Goal: Task Accomplishment & Management: Complete application form

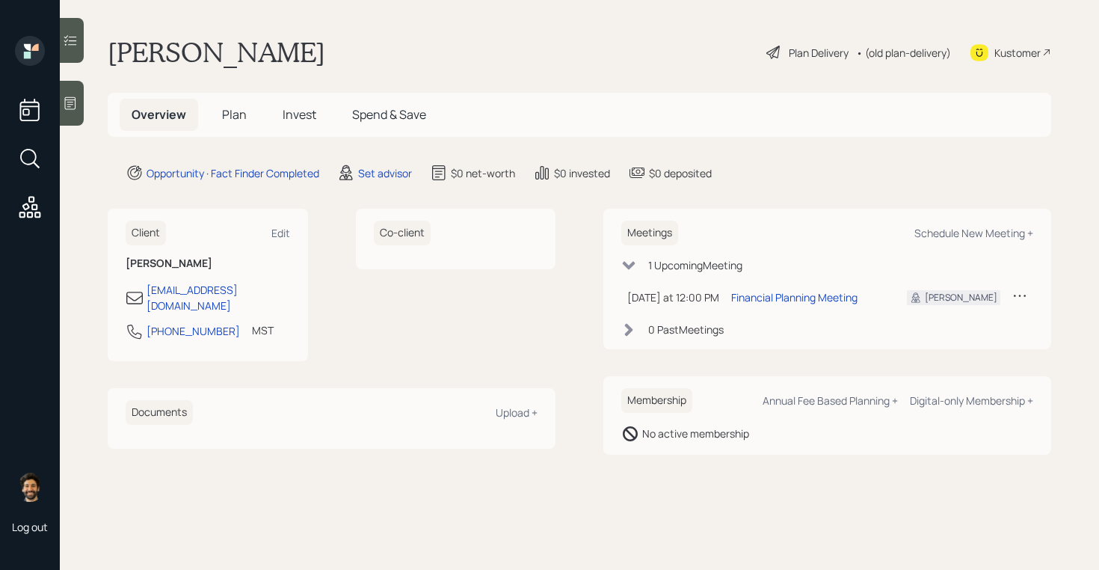
click at [416, 191] on main "Nancy Fuller Plan Delivery • (old plan-delivery) Kustomer Overview Plan Invest …" at bounding box center [579, 285] width 1039 height 570
click at [404, 173] on div "Set advisor" at bounding box center [385, 173] width 54 height 16
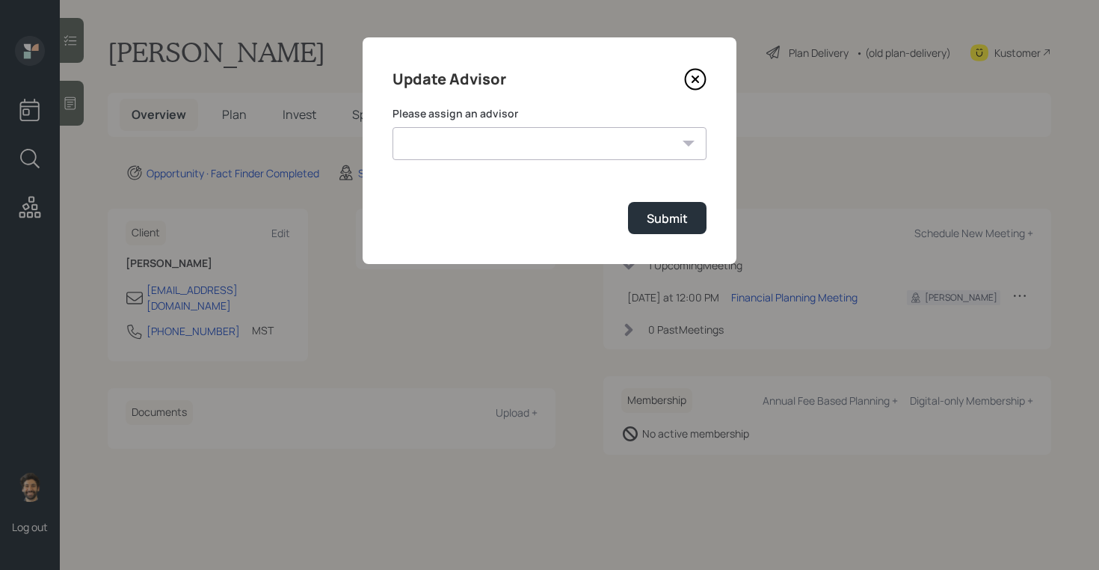
click at [511, 145] on select "James DiStasi Robby Grisanti Jonah Coleman Tyler End Treva Nostdahl Eric Schwar…" at bounding box center [549, 143] width 314 height 33
select select "f14b762f-c7c2-4b89-9227-8fa891345eea"
click at [392, 127] on select "James DiStasi Robby Grisanti Jonah Coleman Tyler End Treva Nostdahl Eric Schwar…" at bounding box center [549, 143] width 314 height 33
click at [653, 217] on div "Submit" at bounding box center [667, 218] width 41 height 16
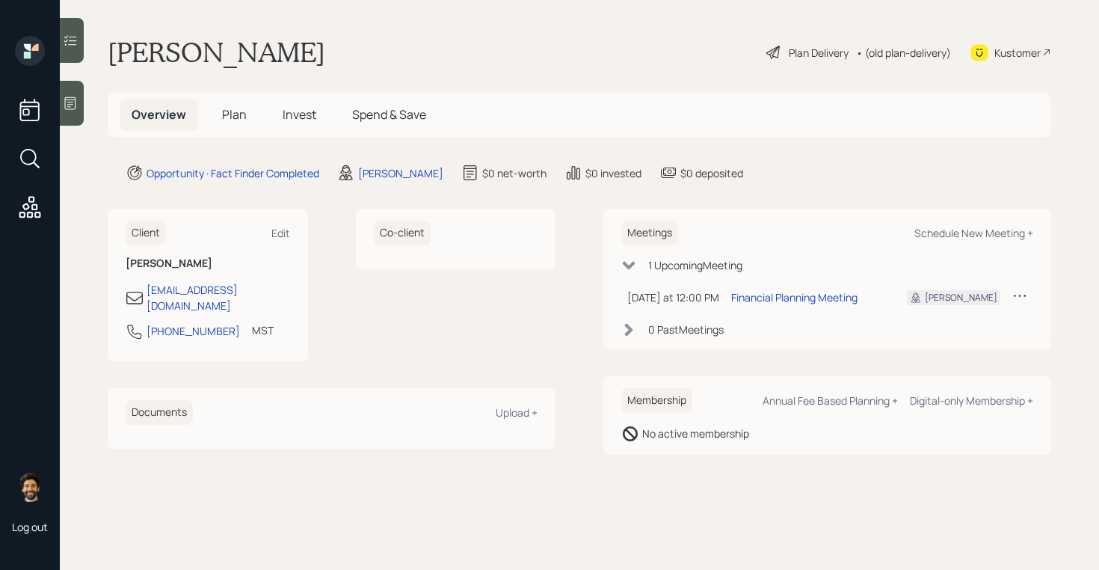
click at [234, 115] on span "Plan" at bounding box center [234, 114] width 25 height 16
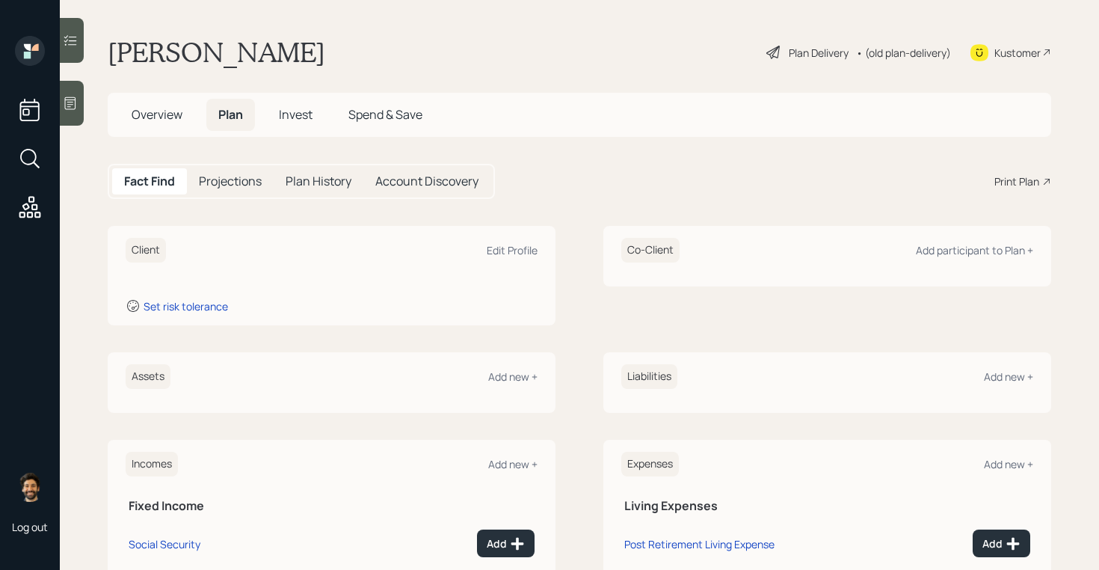
click at [79, 112] on div at bounding box center [72, 103] width 24 height 45
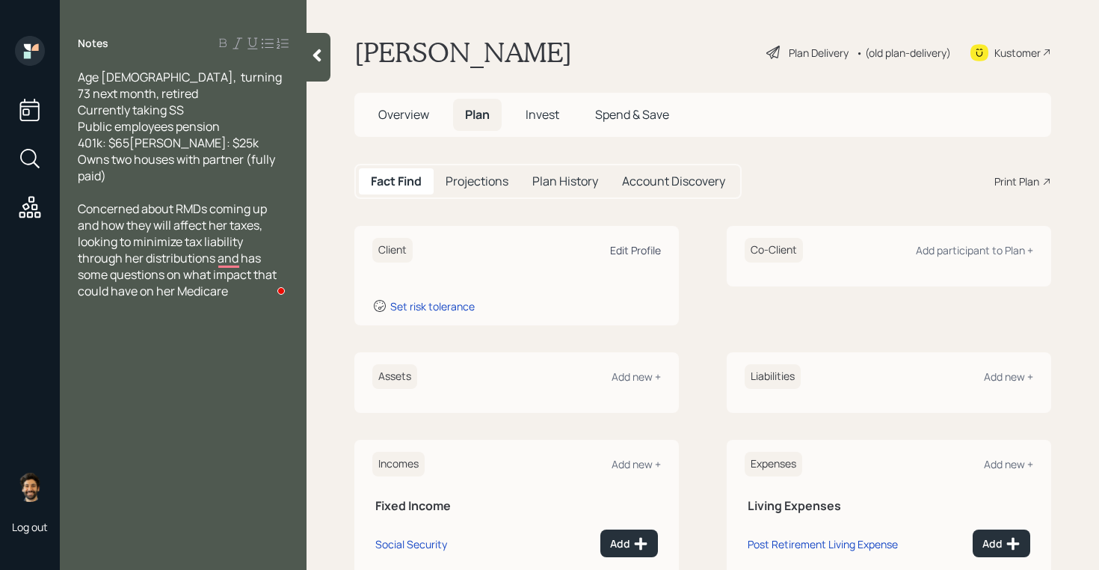
click at [637, 247] on div "Edit Profile" at bounding box center [635, 250] width 51 height 14
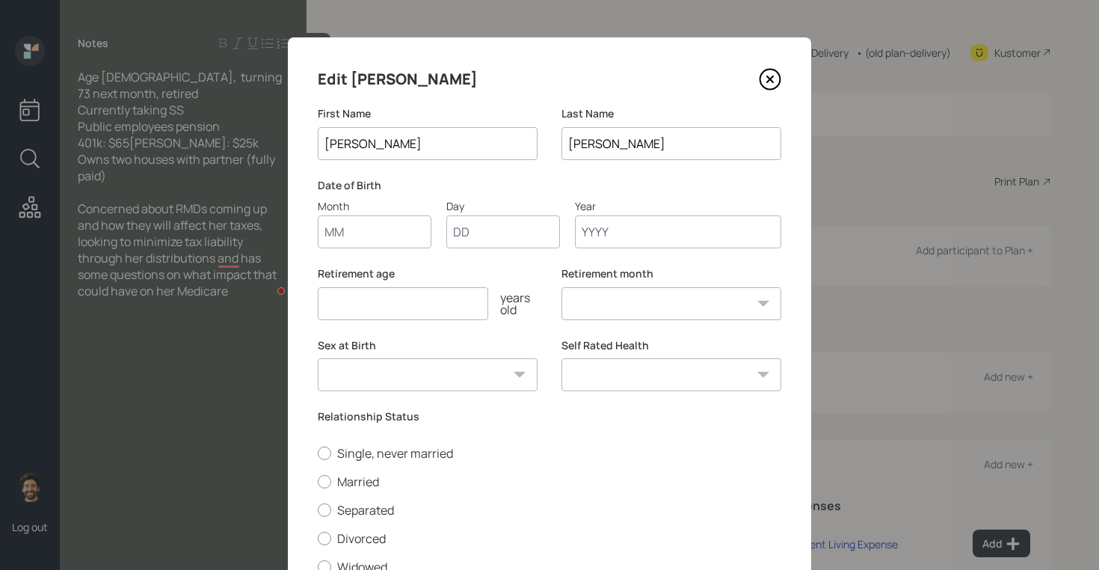
click at [369, 234] on input "Month" at bounding box center [375, 231] width 114 height 33
type input "01"
type input "1950"
select select "1"
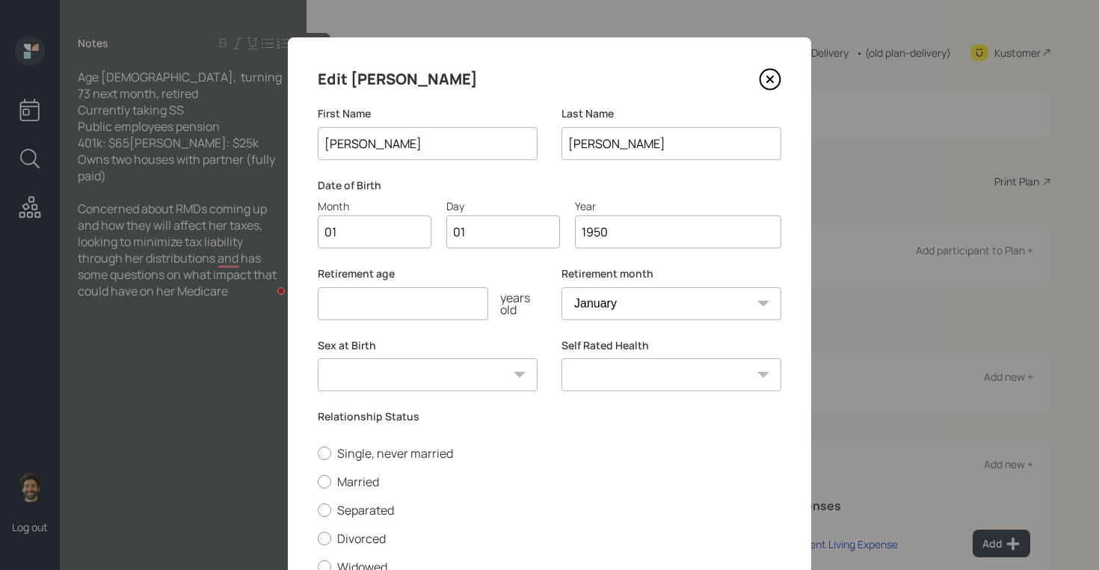
type input "1950"
click at [365, 311] on input "number" at bounding box center [403, 303] width 170 height 33
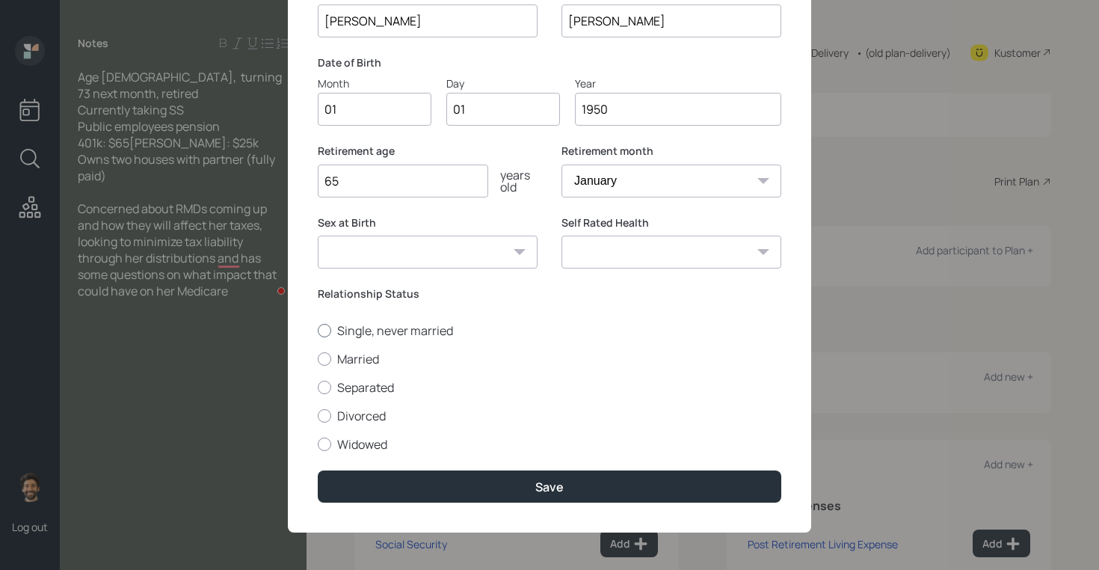
type input "65"
click at [357, 327] on label "Single, never married" at bounding box center [550, 330] width 464 height 16
click at [318, 330] on input "Single, never married" at bounding box center [317, 330] width 1 height 1
radio input "true"
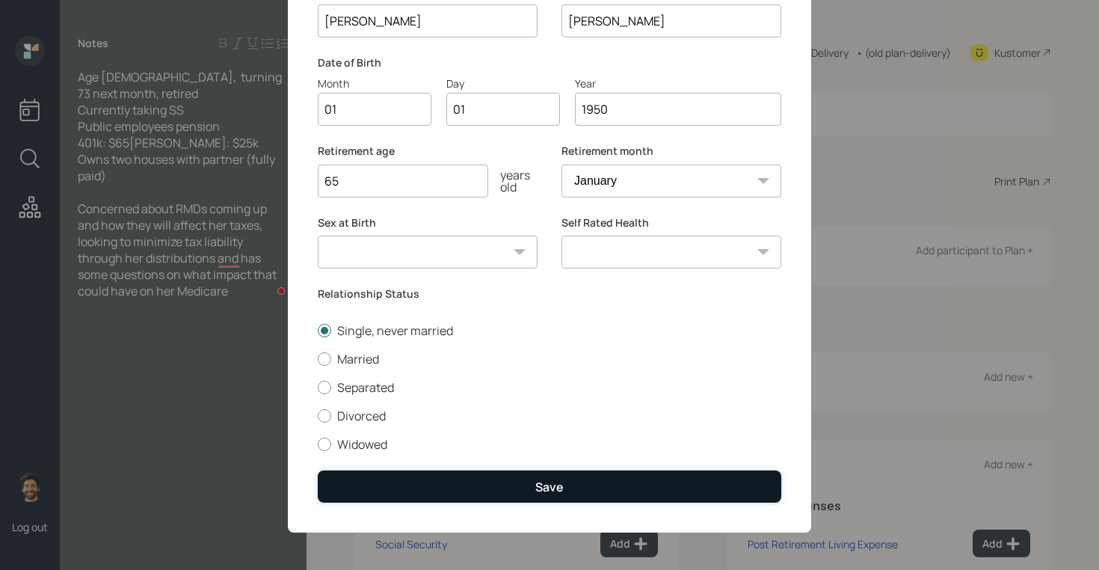
click at [370, 485] on button "Save" at bounding box center [550, 486] width 464 height 32
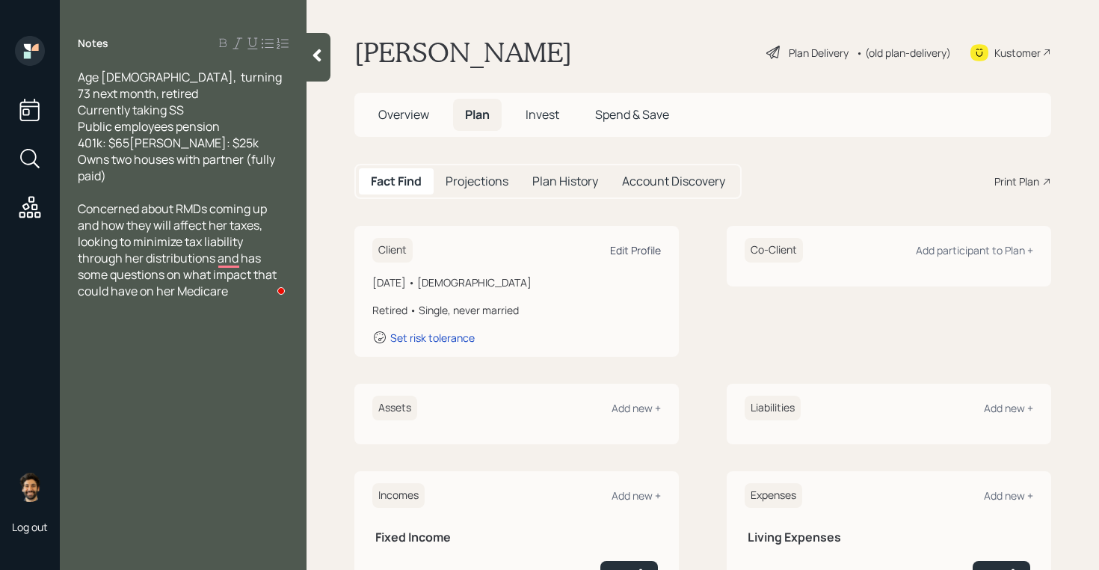
click at [641, 250] on div "Edit Profile" at bounding box center [635, 250] width 51 height 14
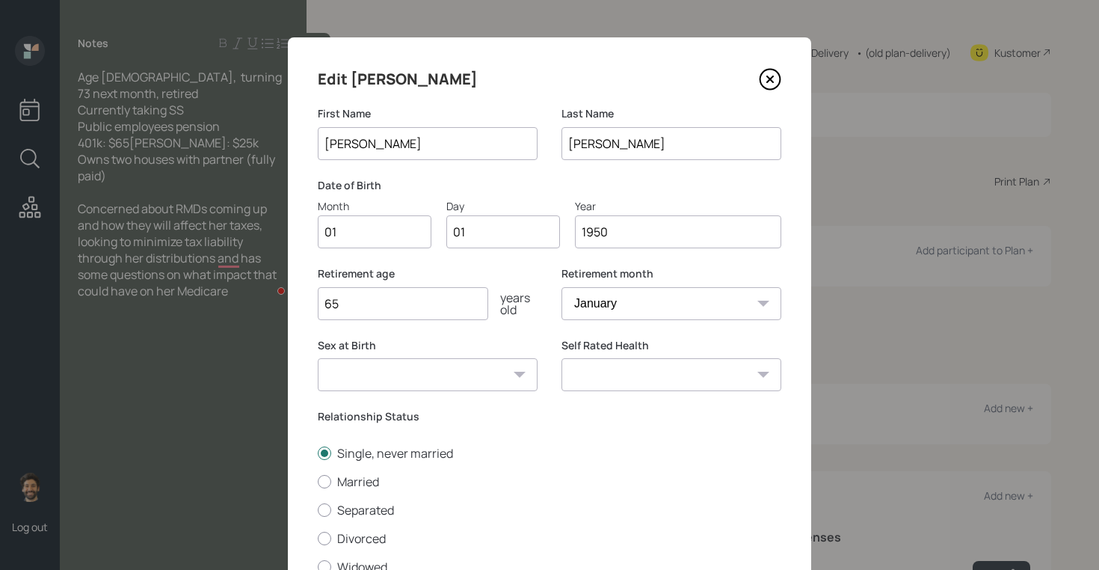
click at [628, 246] on input "1950" at bounding box center [678, 231] width 206 height 33
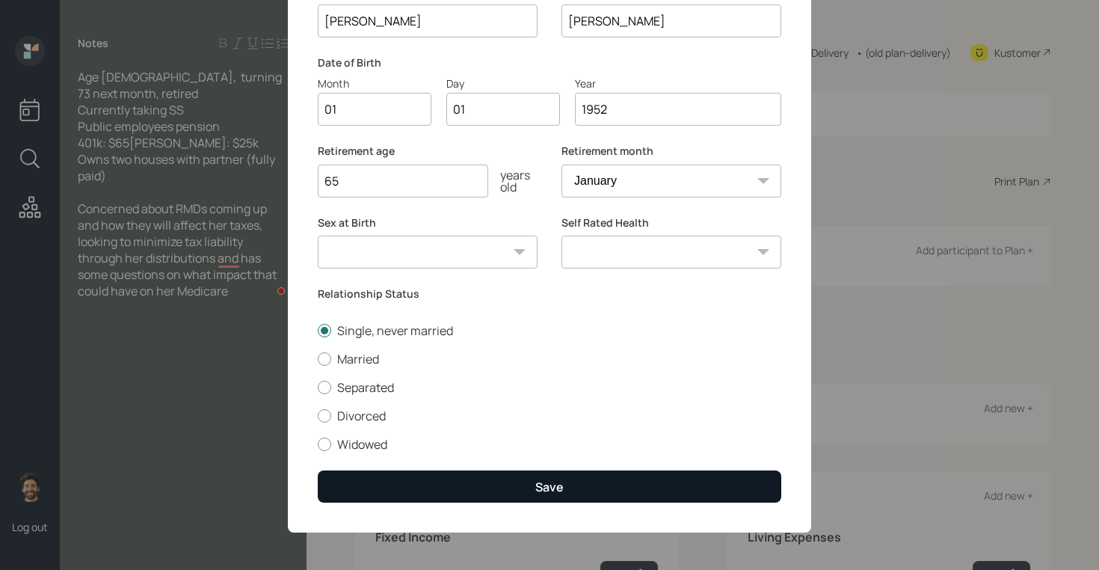
type input "1952"
click at [469, 501] on button "Save" at bounding box center [550, 486] width 464 height 32
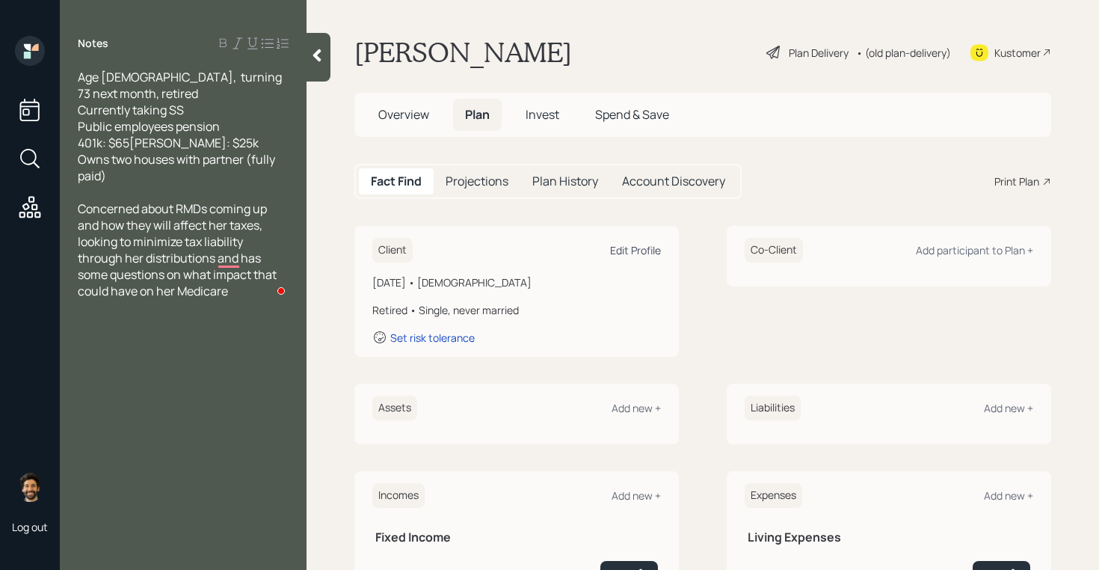
click at [633, 255] on div "Edit Profile" at bounding box center [635, 250] width 51 height 14
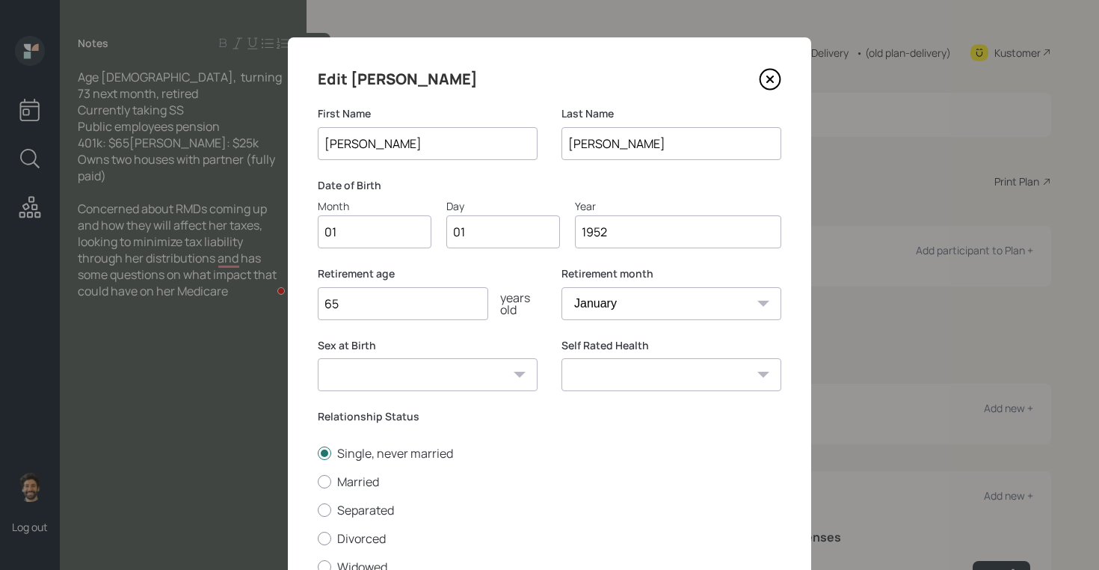
click at [392, 244] on input "01" at bounding box center [375, 231] width 114 height 33
type input "09"
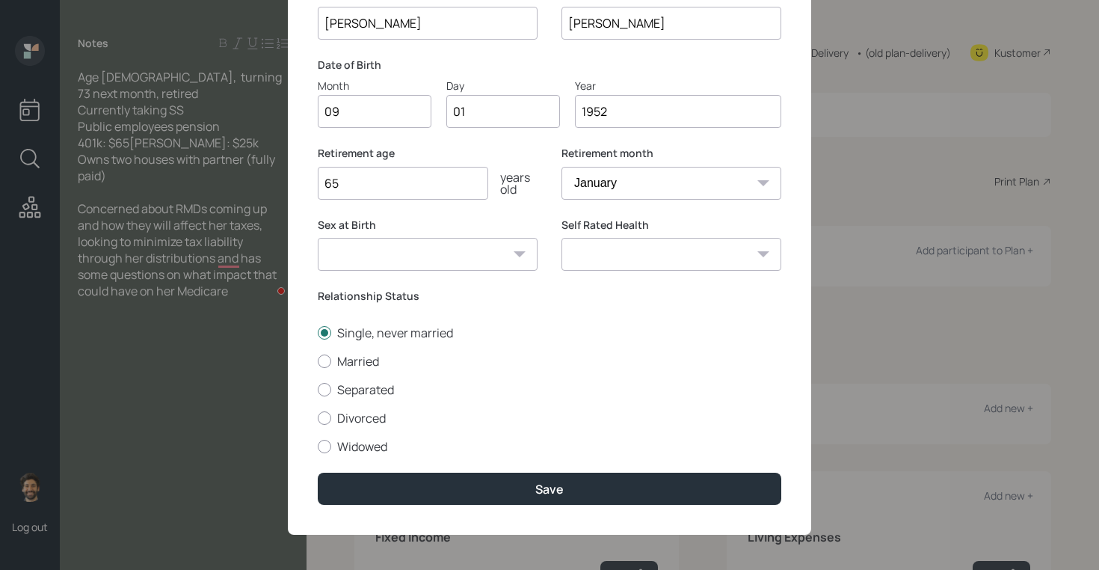
scroll to position [123, 0]
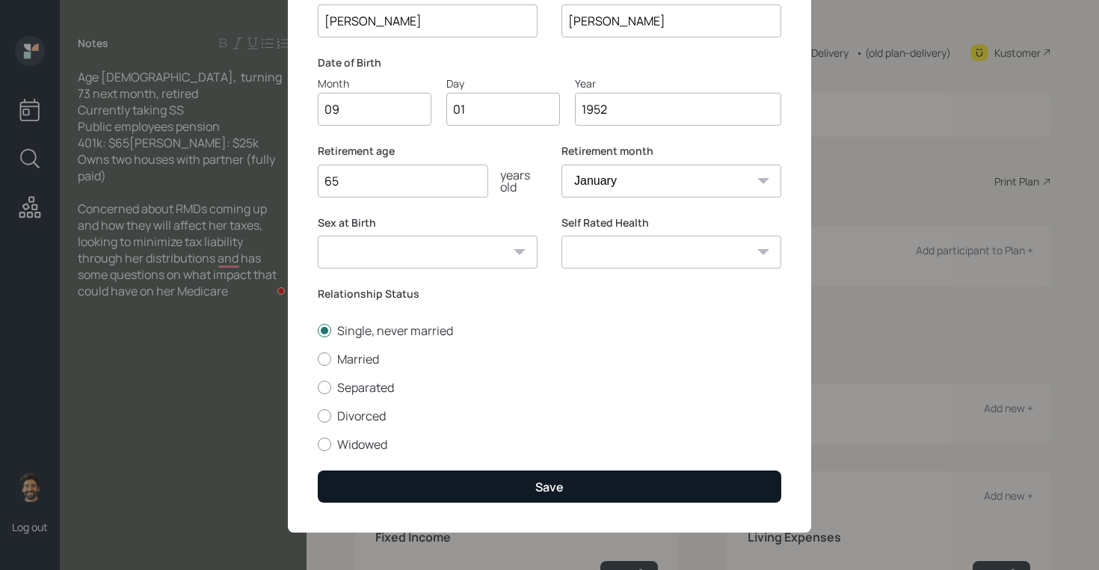
click at [378, 479] on button "Save" at bounding box center [550, 486] width 464 height 32
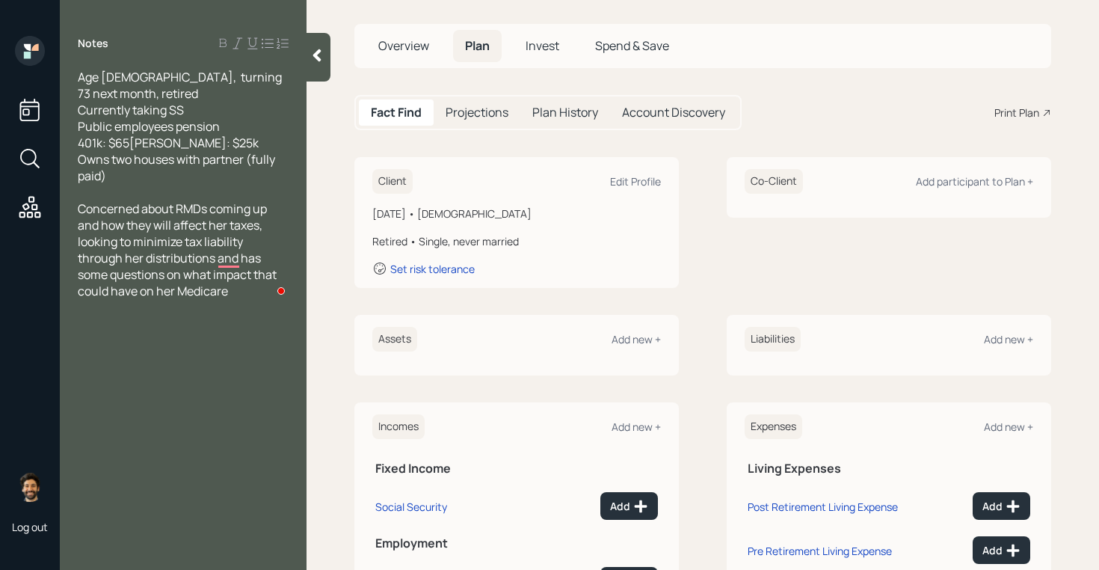
scroll to position [191, 0]
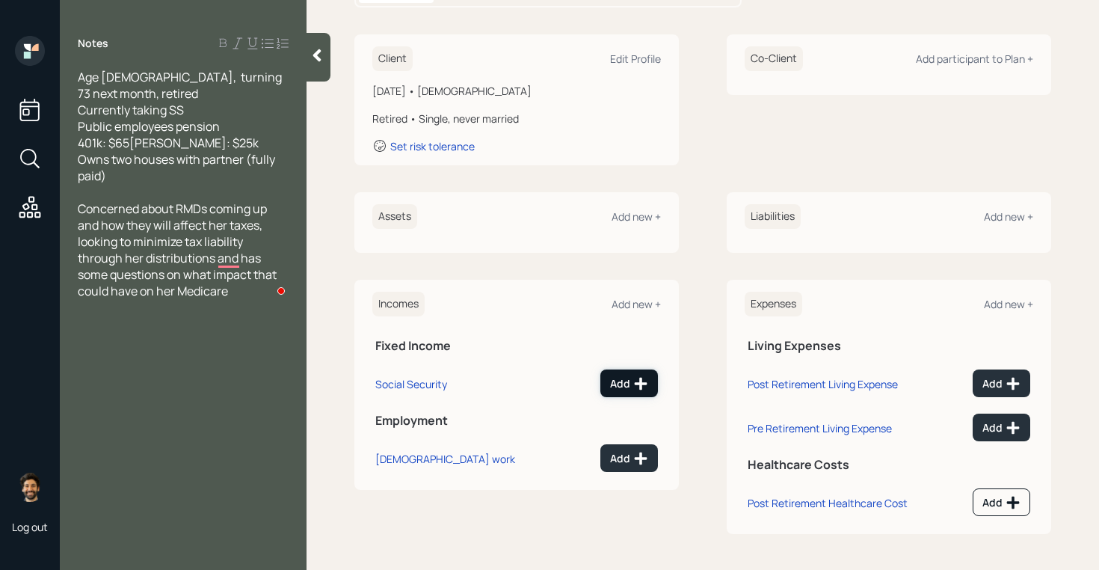
click at [621, 396] on button "Add" at bounding box center [629, 383] width 58 height 28
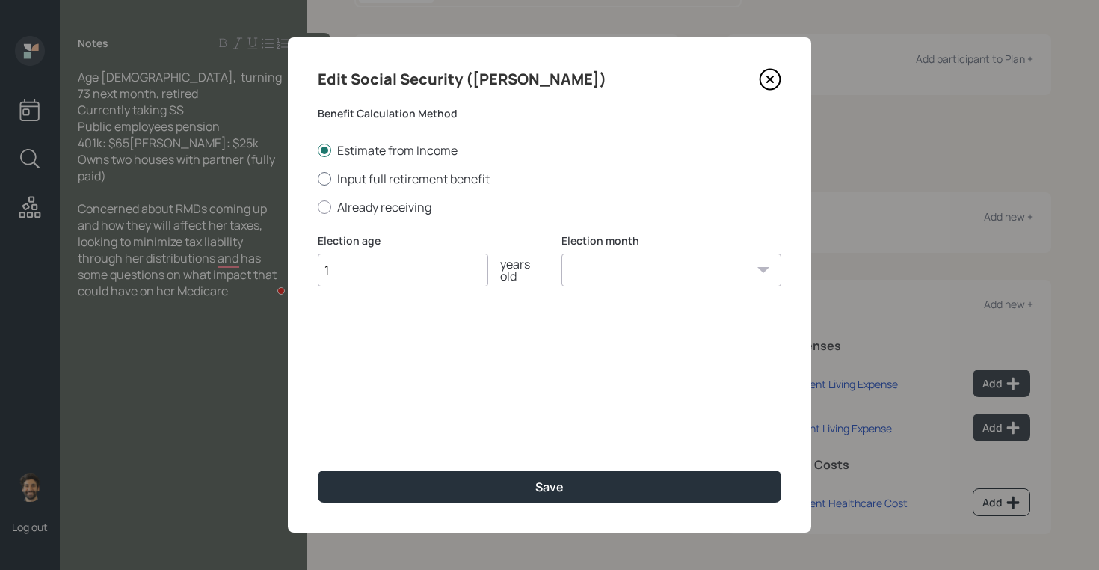
type input "1"
click at [350, 170] on label "Input full retirement benefit" at bounding box center [550, 178] width 464 height 16
click at [318, 178] on input "Input full retirement benefit" at bounding box center [317, 178] width 1 height 1
radio input "true"
click at [350, 214] on label "Already receiving" at bounding box center [550, 207] width 464 height 16
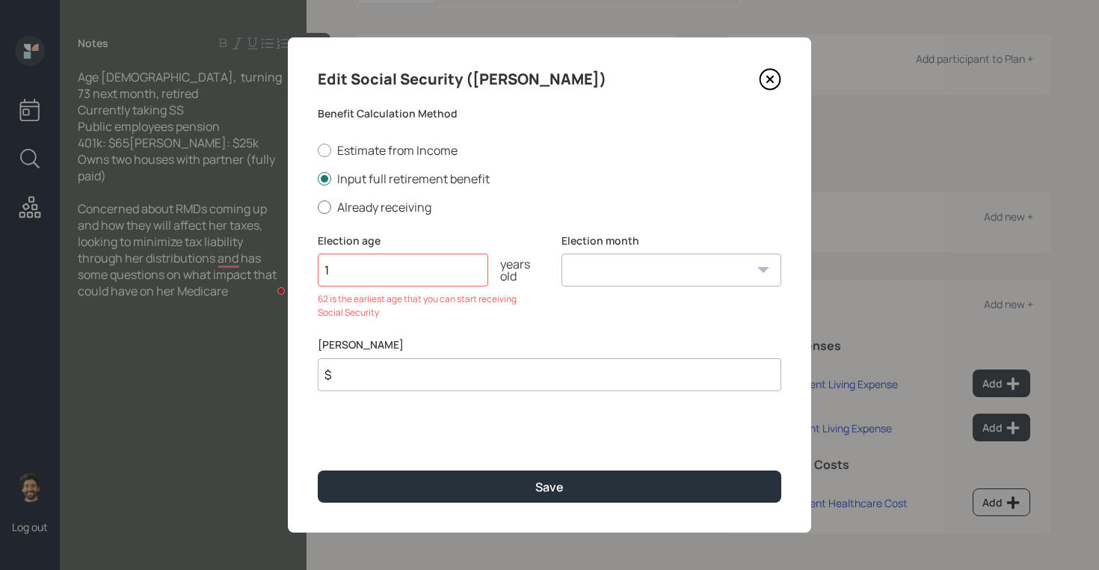
click at [318, 207] on input "Already receiving" at bounding box center [317, 206] width 1 height 1
radio input "true"
click at [369, 370] on input "$" at bounding box center [550, 374] width 464 height 33
type input "$ 1"
click at [356, 271] on input "1" at bounding box center [403, 269] width 170 height 33
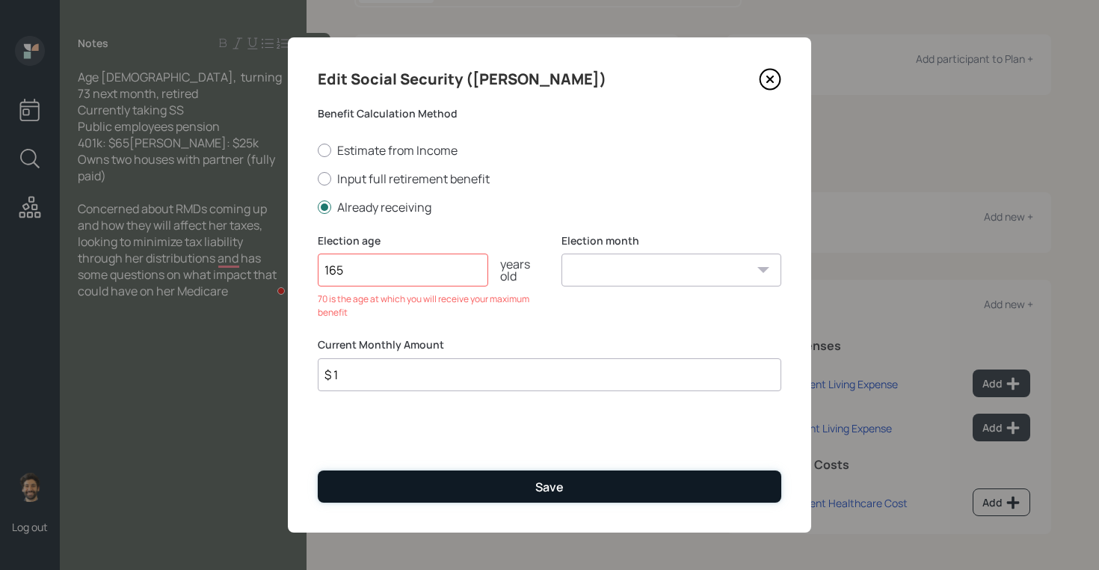
click at [363, 472] on button "Save" at bounding box center [550, 486] width 464 height 32
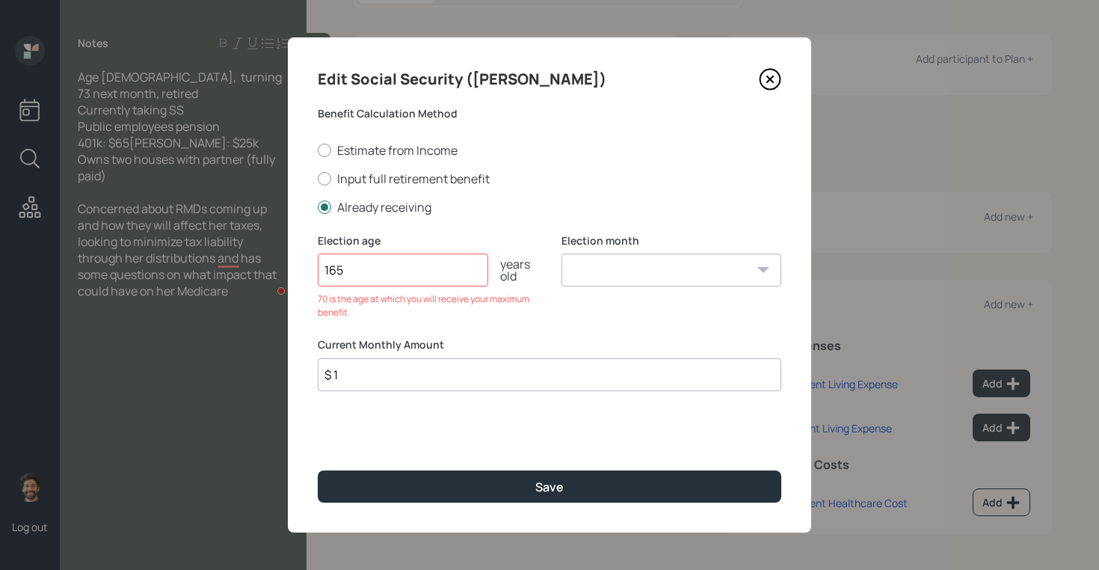
click at [407, 271] on input "165" at bounding box center [403, 269] width 170 height 33
type input "1"
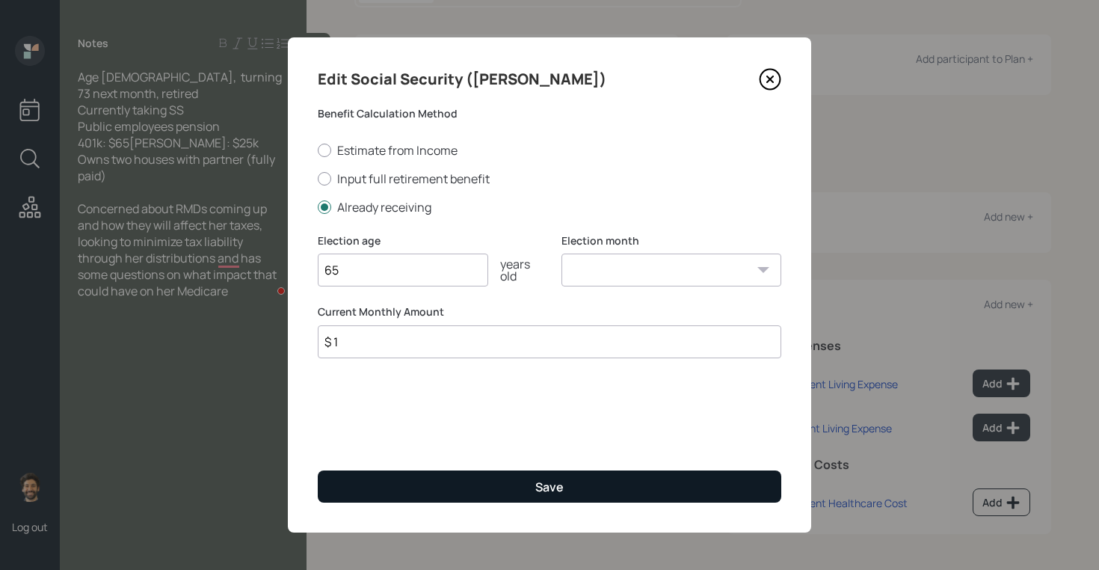
type input "65"
click at [363, 501] on button "Save" at bounding box center [550, 486] width 464 height 32
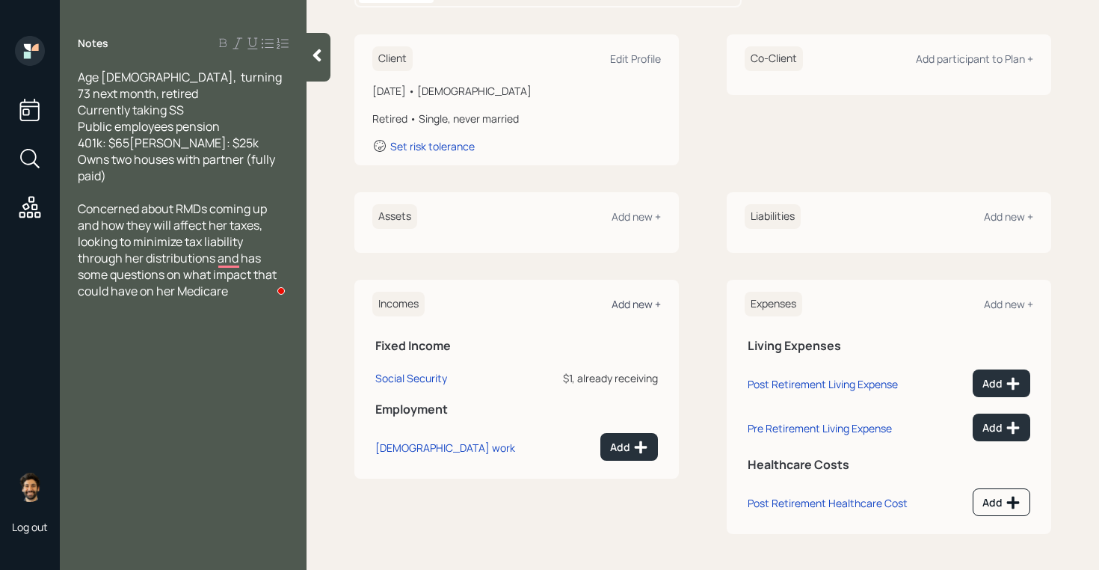
click at [626, 297] on div "Add new +" at bounding box center [636, 304] width 49 height 14
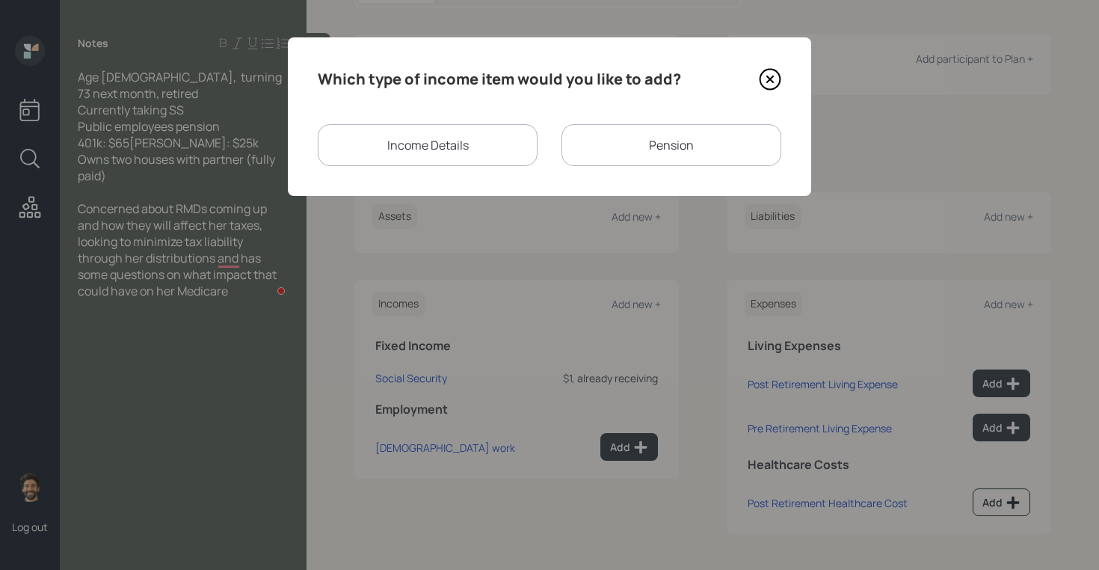
click at [570, 145] on div "Pension" at bounding box center [671, 145] width 220 height 42
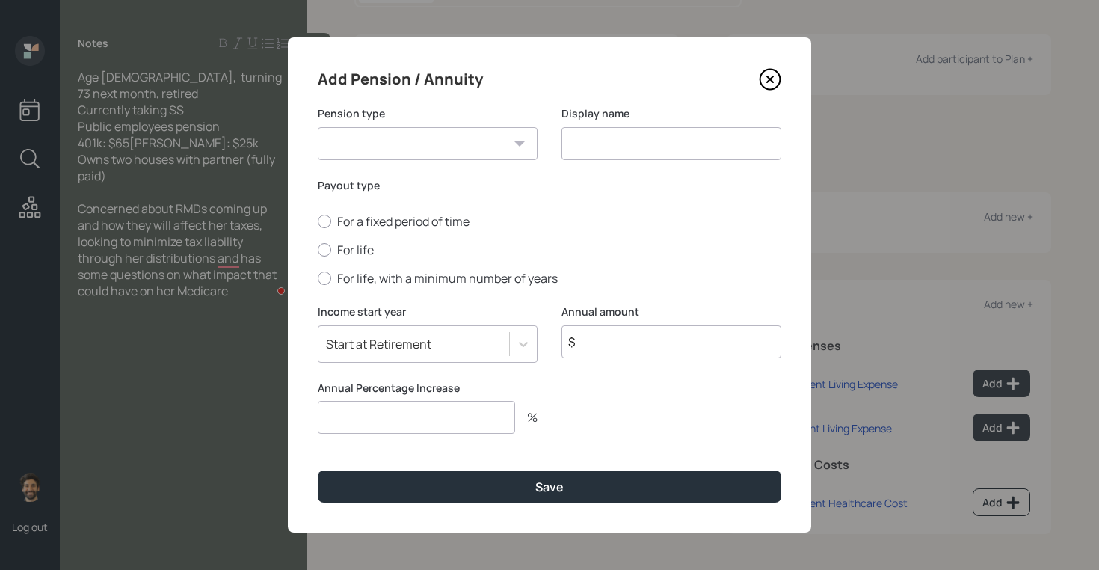
click at [391, 145] on select "Pension Annuity" at bounding box center [428, 143] width 220 height 33
select select "pension"
click at [318, 127] on select "Pension Annuity" at bounding box center [428, 143] width 220 height 33
click at [335, 244] on label "For life" at bounding box center [550, 249] width 464 height 16
click at [318, 250] on input "For life" at bounding box center [317, 250] width 1 height 1
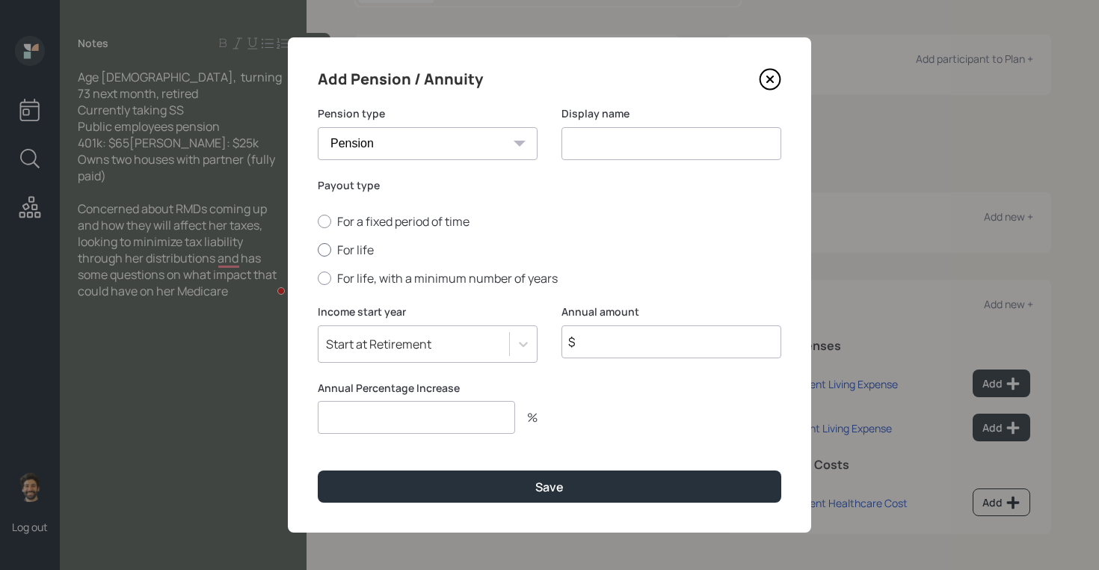
radio input "true"
click at [591, 326] on input "$" at bounding box center [671, 341] width 220 height 33
type input "$ 1"
click at [596, 143] on input at bounding box center [671, 143] width 220 height 33
type input "Pension"
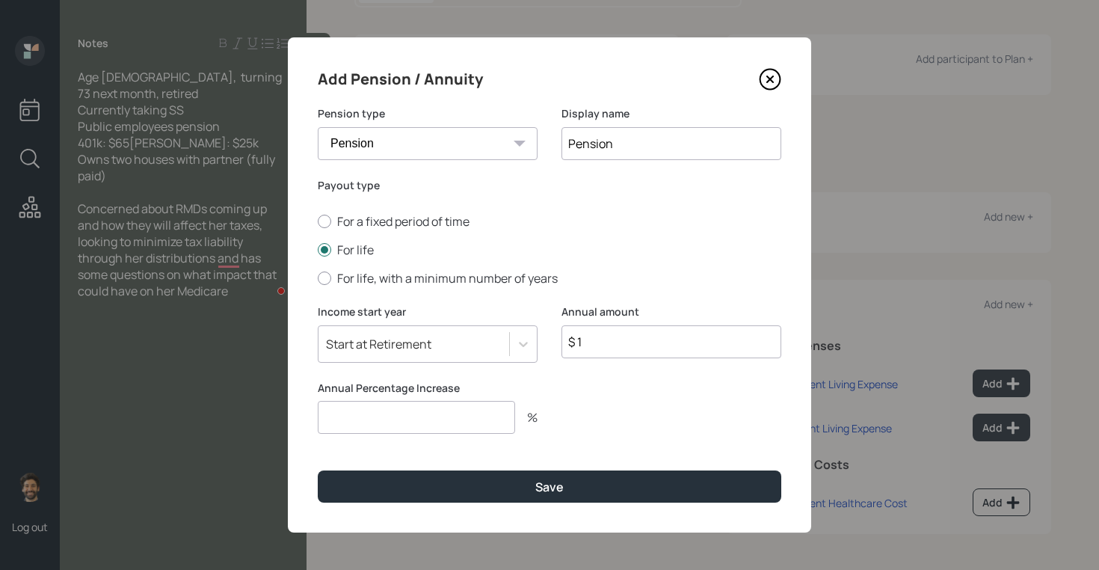
click at [374, 411] on input "number" at bounding box center [416, 417] width 197 height 33
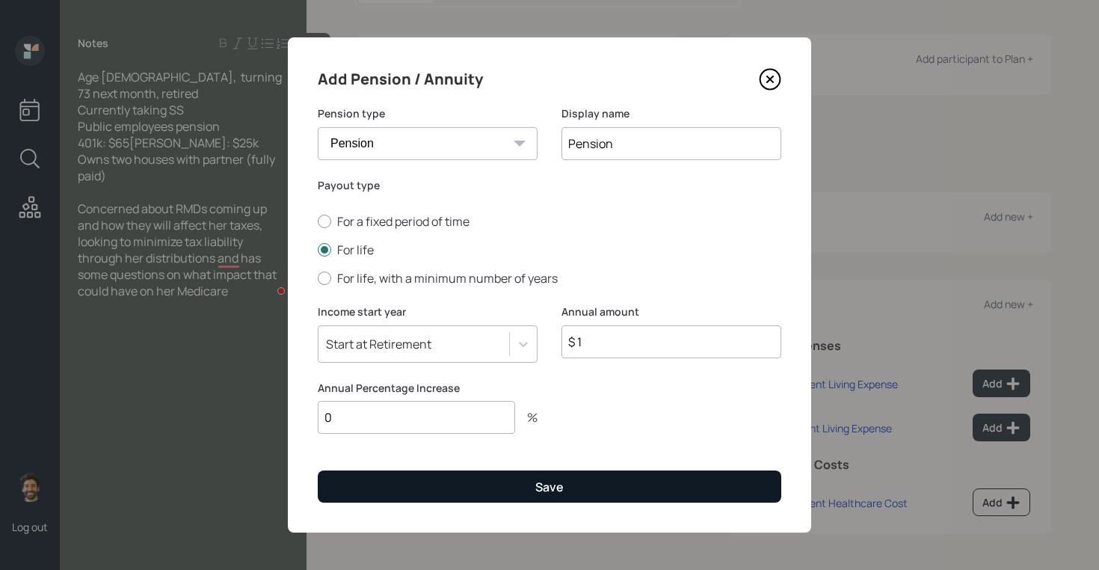
type input "0"
click at [378, 496] on button "Save" at bounding box center [550, 486] width 464 height 32
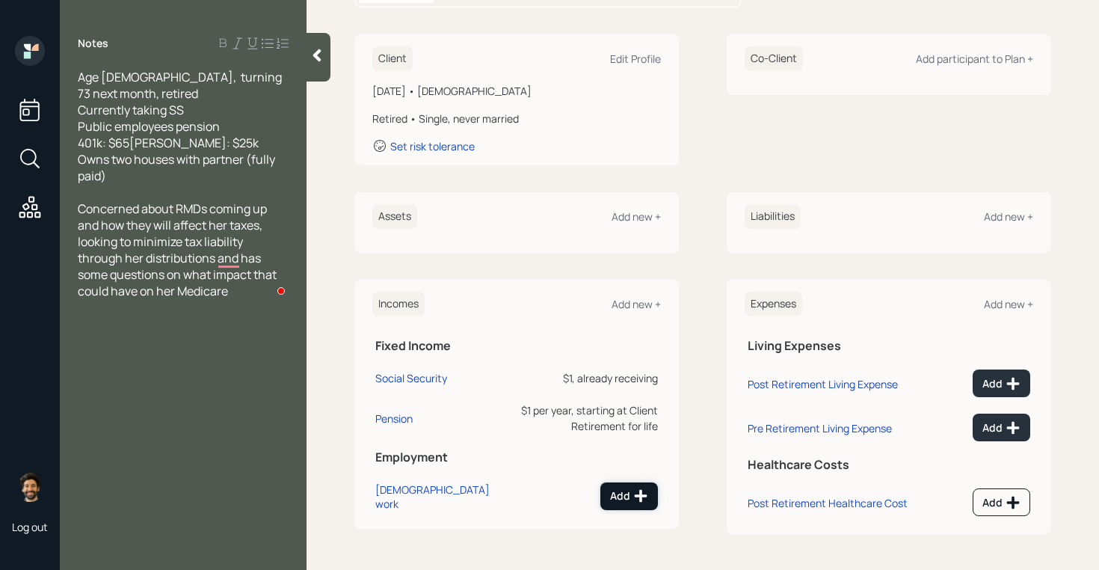
click at [638, 503] on icon at bounding box center [640, 495] width 15 height 15
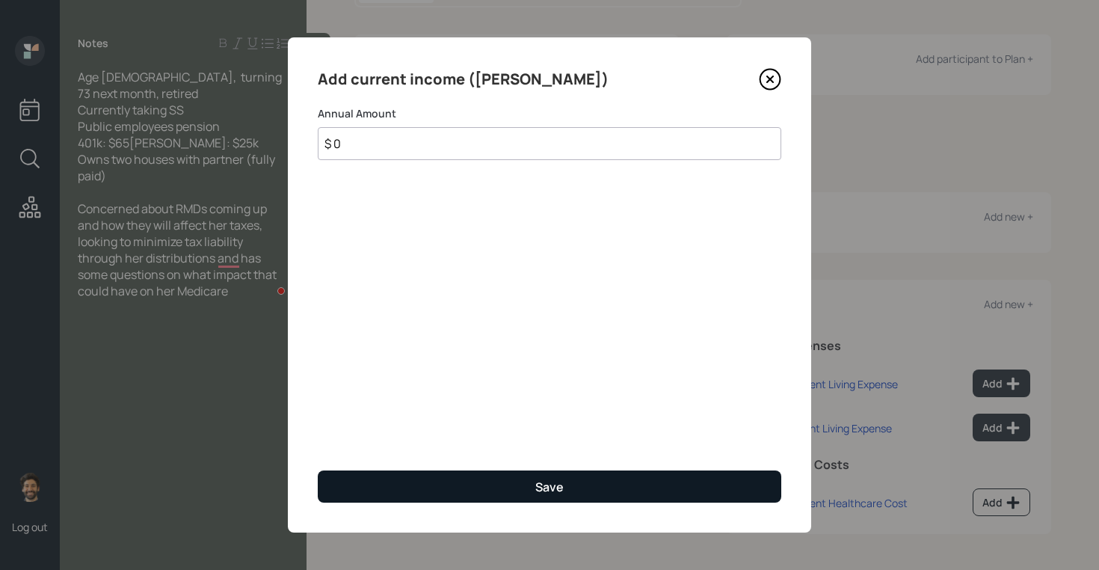
type input "$ 0"
click at [599, 490] on button "Save" at bounding box center [550, 486] width 464 height 32
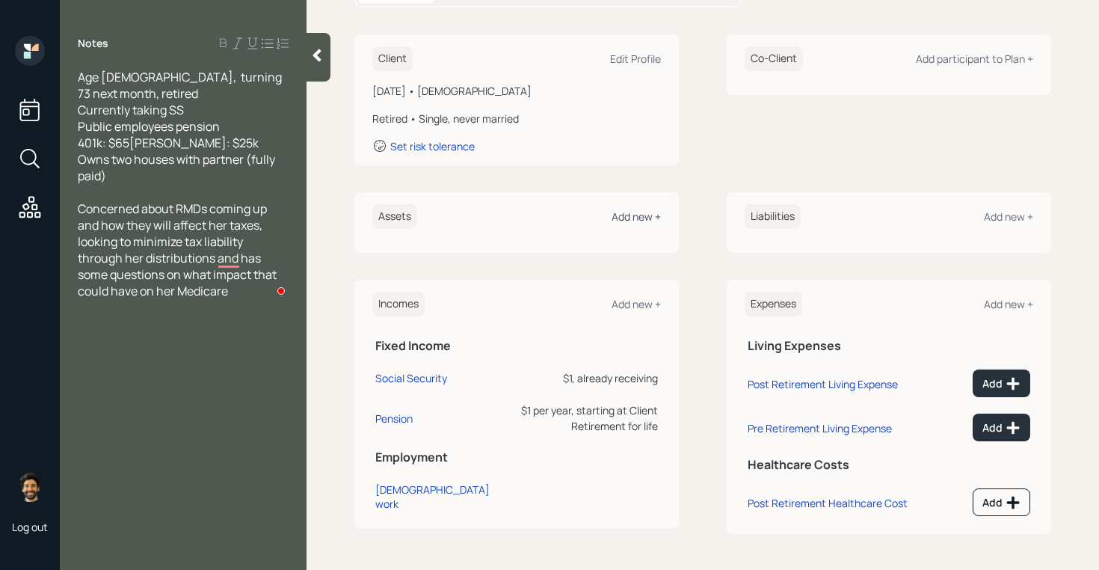
click at [640, 219] on div "Add new +" at bounding box center [636, 216] width 49 height 14
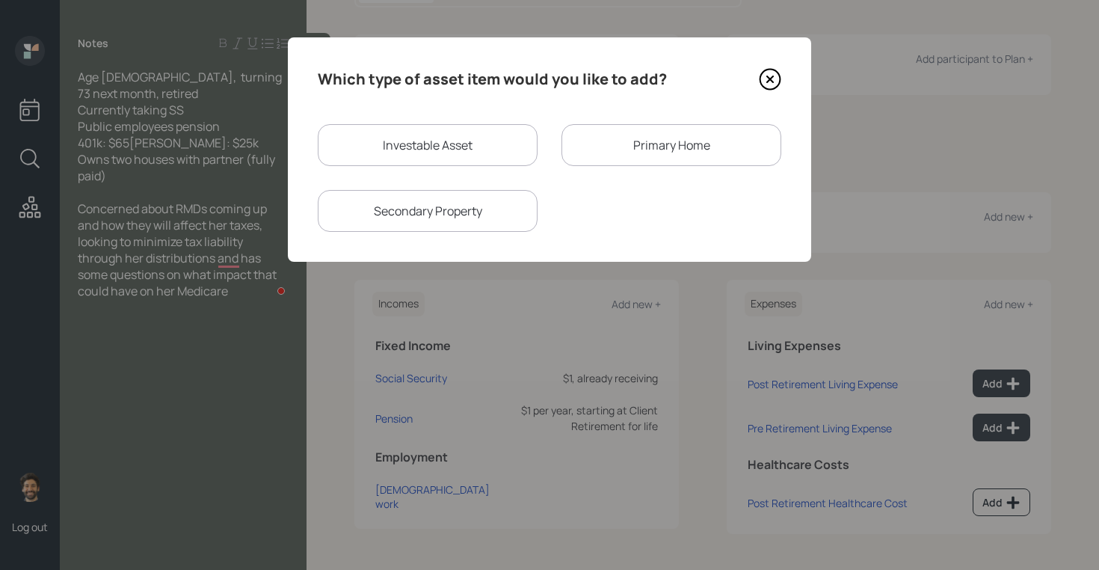
click at [404, 142] on div "Investable Asset" at bounding box center [428, 145] width 220 height 42
select select "taxable"
select select "balanced"
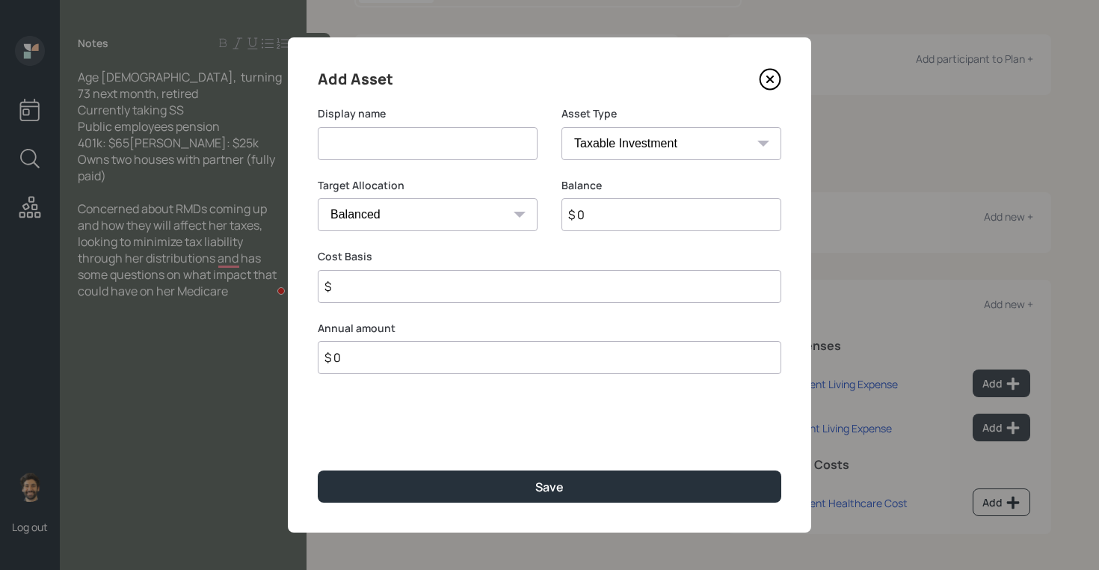
click at [363, 145] on input at bounding box center [428, 143] width 220 height 33
type input "Current 401k"
click at [621, 212] on input "$ 0" at bounding box center [671, 214] width 220 height 33
type input "$ 65,000"
click at [628, 142] on select "SEP IRA IRA Roth IRA 401(k) Roth 401(k) 403(b) Roth 403(b) 457(b) Roth 457(b) H…" at bounding box center [671, 143] width 220 height 33
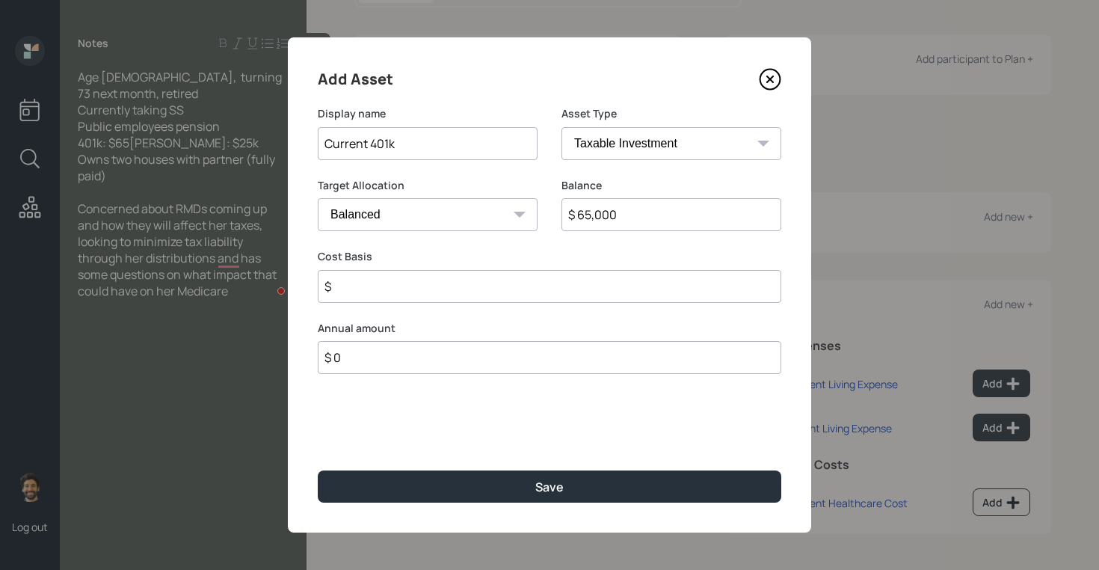
select select "company_sponsored"
click at [561, 127] on select "SEP IRA IRA Roth IRA 401(k) Roth 401(k) 403(b) Roth 403(b) 457(b) Roth 457(b) H…" at bounding box center [671, 143] width 220 height 33
click at [351, 277] on input "number" at bounding box center [416, 286] width 197 height 33
type input "9"
type input "0"
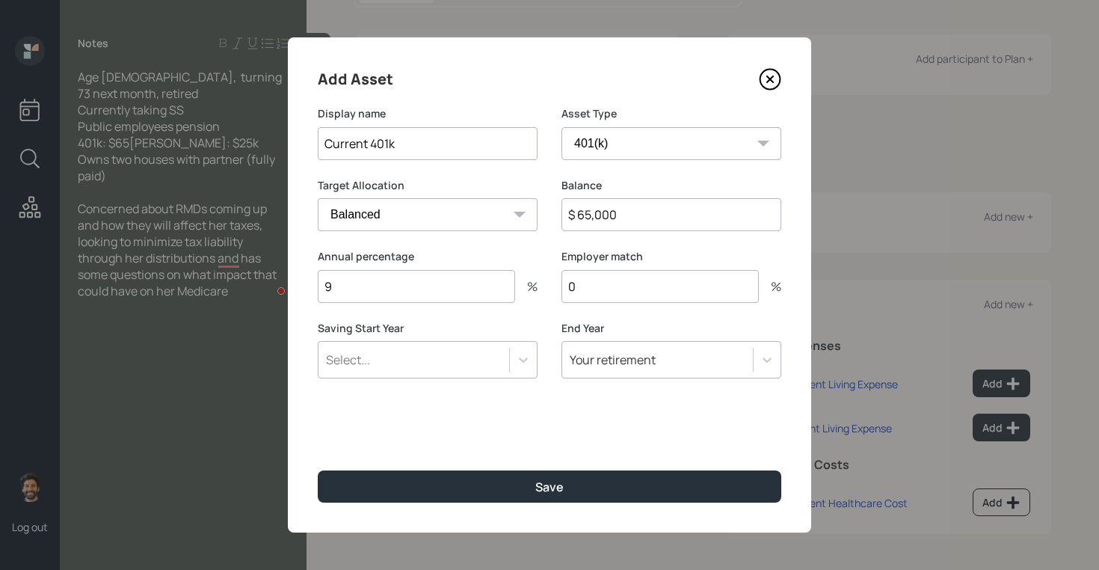
click at [344, 286] on input "9" at bounding box center [416, 286] width 197 height 33
type input "0"
click at [339, 148] on input "Current 401k" at bounding box center [428, 143] width 220 height 33
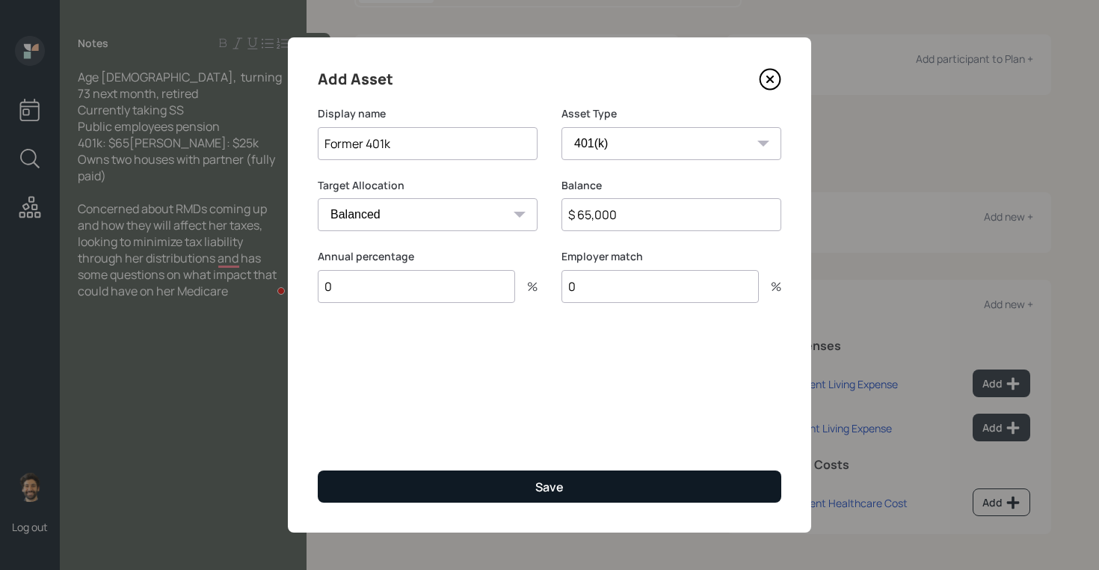
type input "Former 401k"
click at [384, 475] on button "Save" at bounding box center [550, 486] width 464 height 32
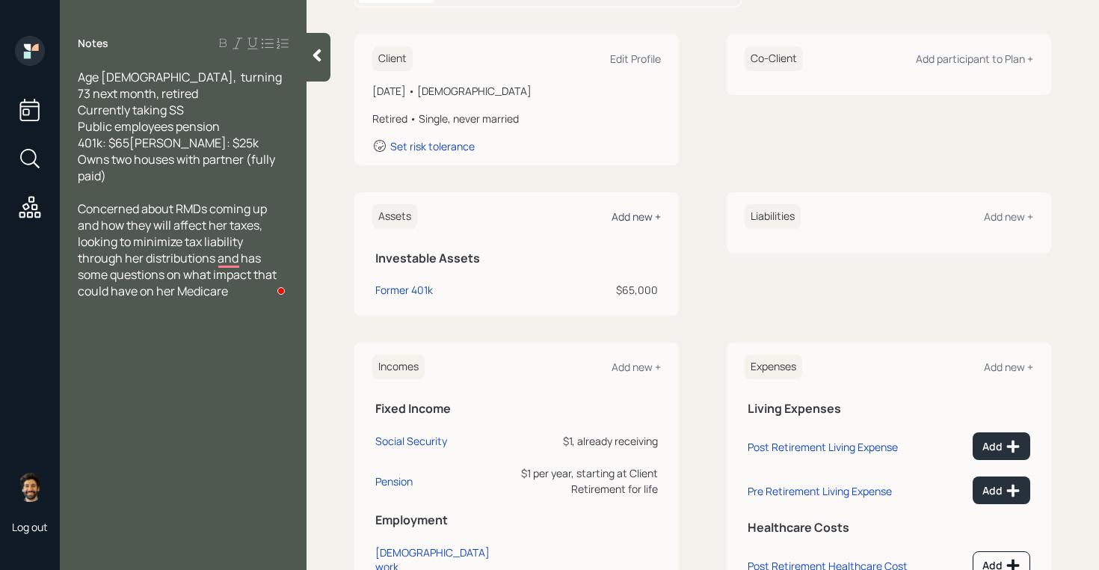
click at [641, 210] on div "Add new +" at bounding box center [636, 216] width 49 height 14
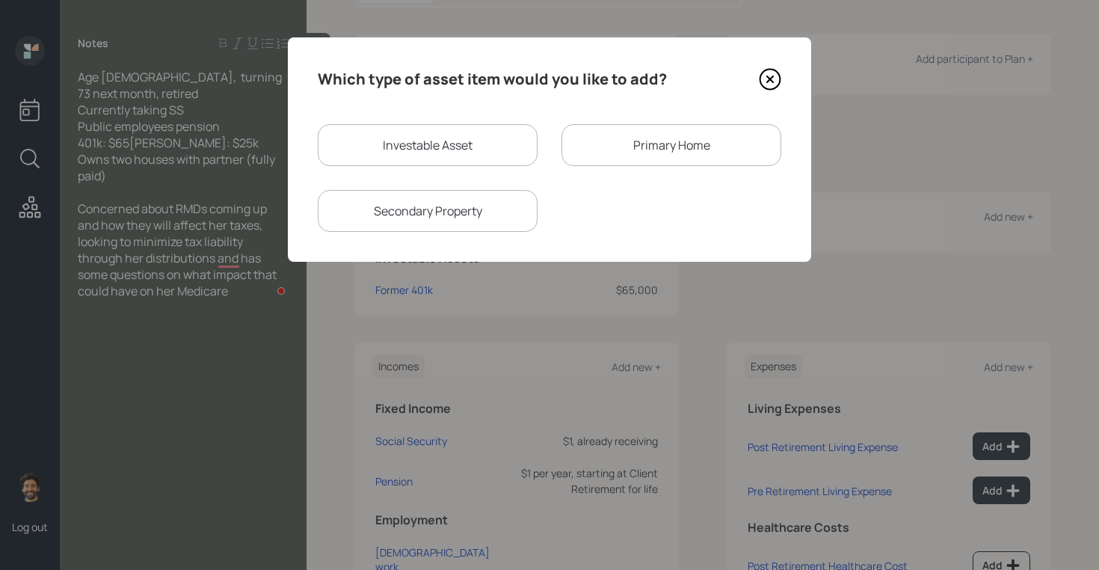
click at [378, 147] on div "Investable Asset" at bounding box center [428, 145] width 220 height 42
select select "taxable"
select select "balanced"
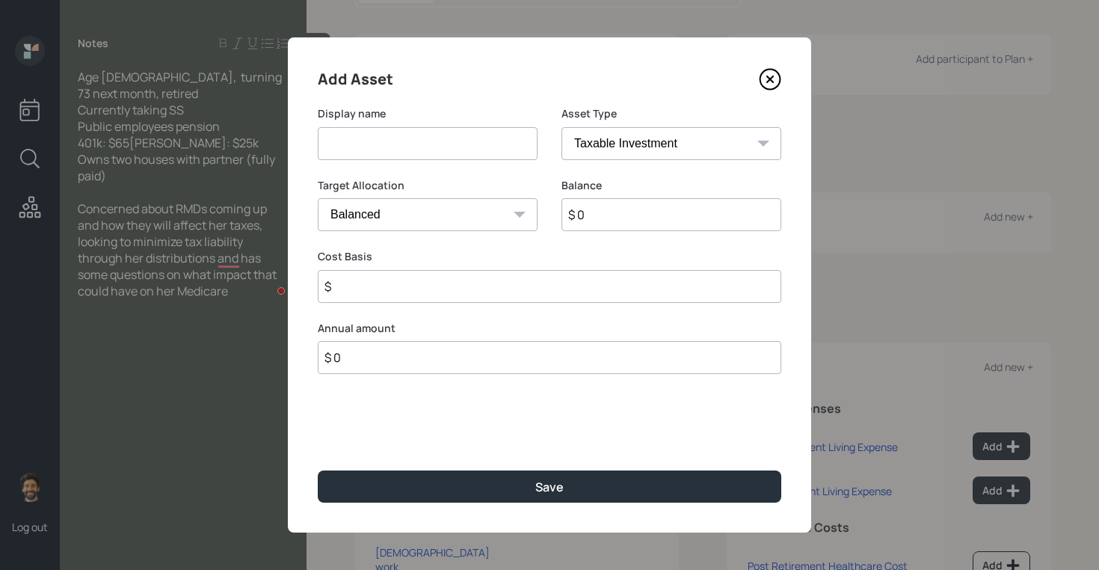
click at [363, 155] on input at bounding box center [428, 143] width 220 height 33
type input "e"
type input "[PERSON_NAME]"
click at [606, 211] on input "$ 0" at bounding box center [671, 214] width 220 height 33
type input "$ 25,000"
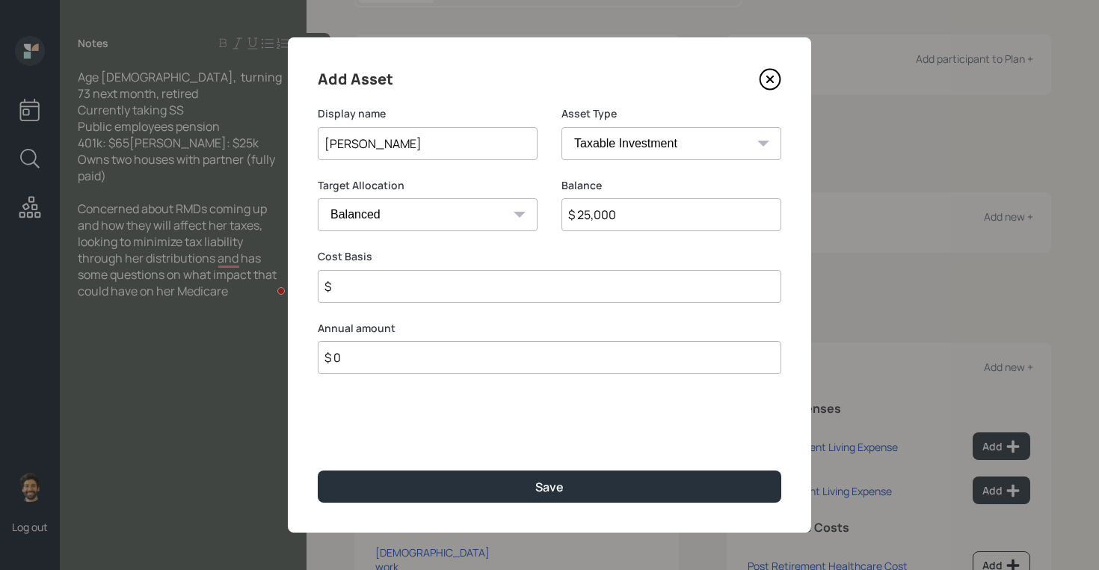
click at [593, 150] on select "SEP IRA IRA Roth IRA 401(k) Roth 401(k) 403(b) Roth 403(b) 457(b) Roth 457(b) H…" at bounding box center [671, 143] width 220 height 33
select select "roth_ira"
click at [561, 127] on select "SEP IRA IRA Roth IRA 401(k) Roth 401(k) 403(b) Roth 403(b) 457(b) Roth 457(b) H…" at bounding box center [671, 143] width 220 height 33
click at [369, 283] on input "$" at bounding box center [550, 286] width 464 height 33
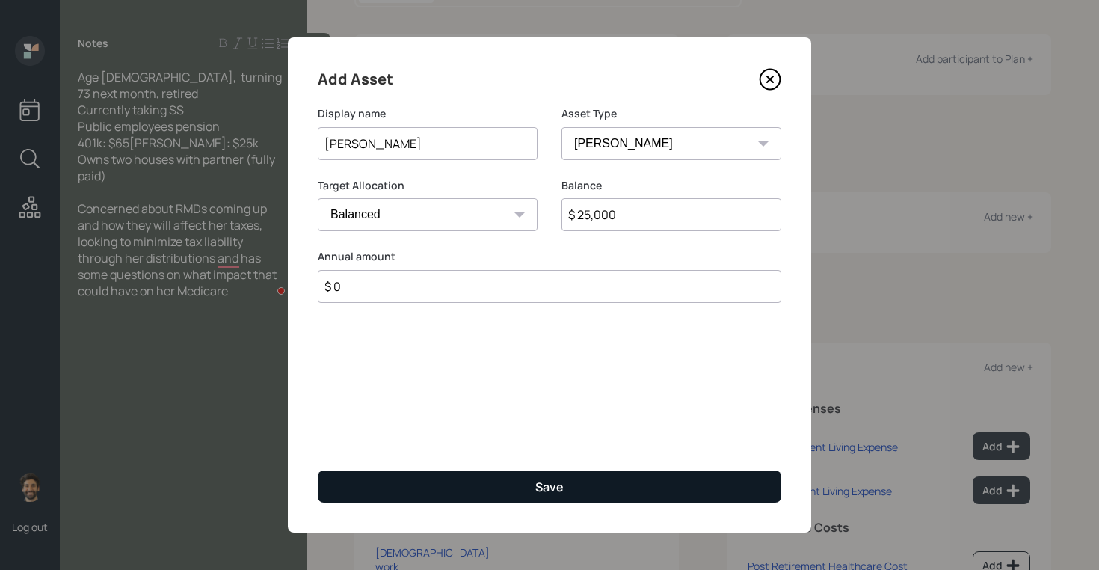
type input "$ 0"
click at [375, 489] on button "Save" at bounding box center [550, 486] width 464 height 32
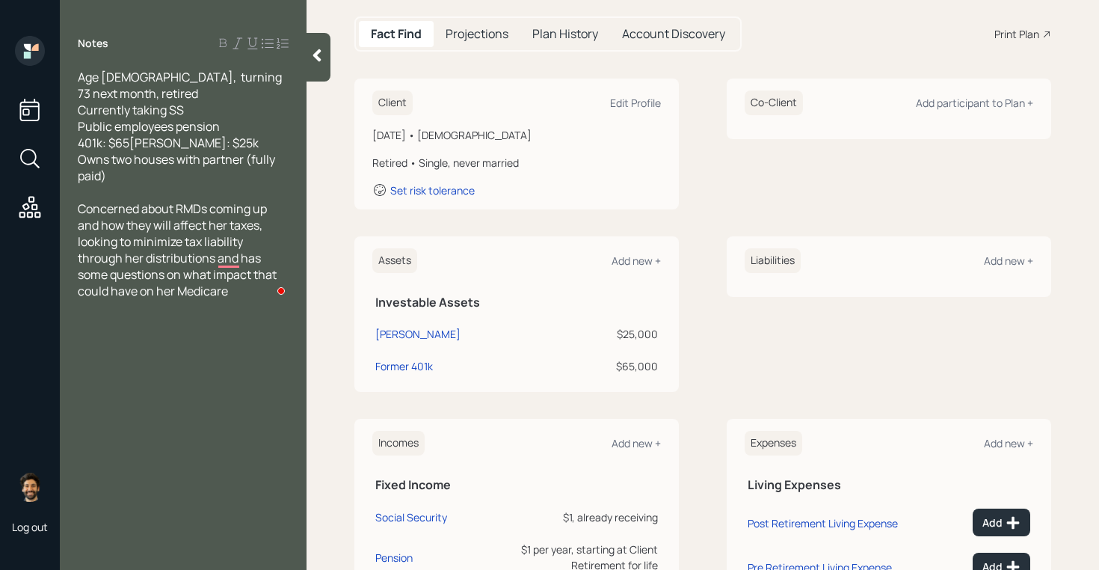
scroll to position [89, 0]
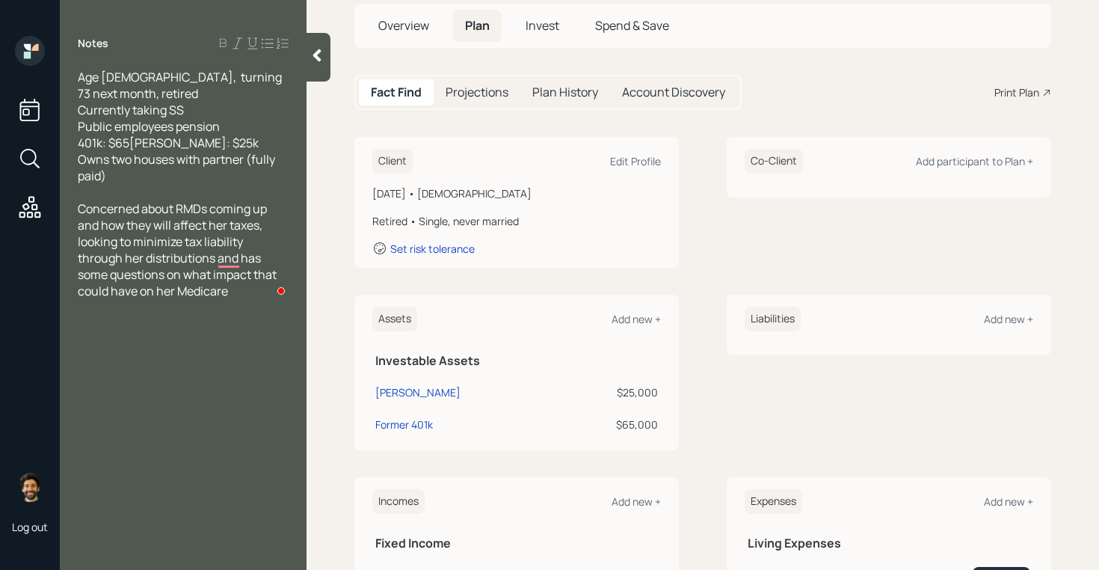
click at [541, 27] on span "Invest" at bounding box center [543, 25] width 34 height 16
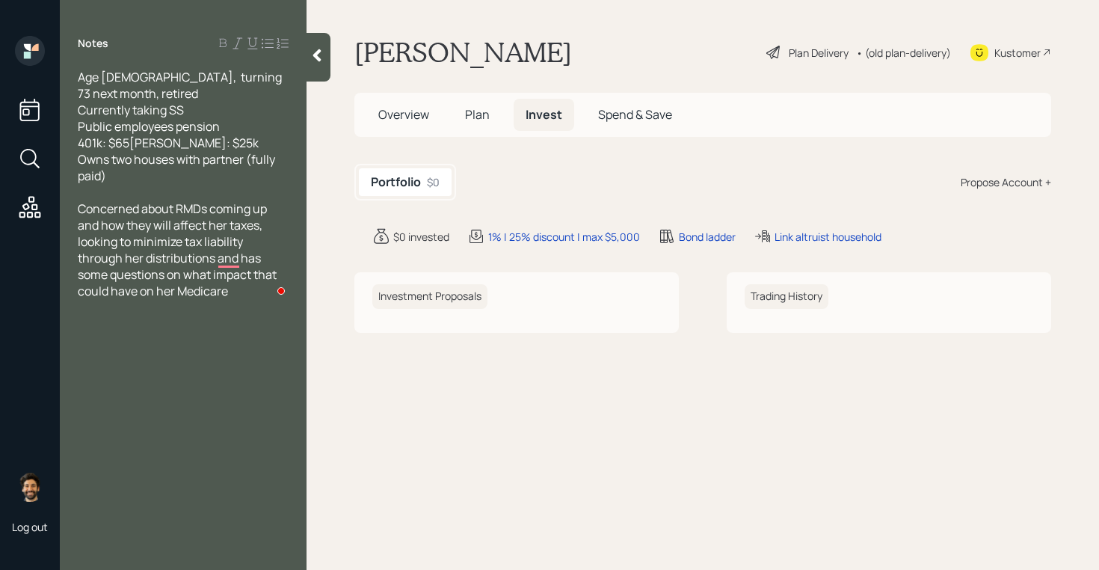
click at [991, 187] on div "Propose Account +" at bounding box center [1006, 182] width 90 height 16
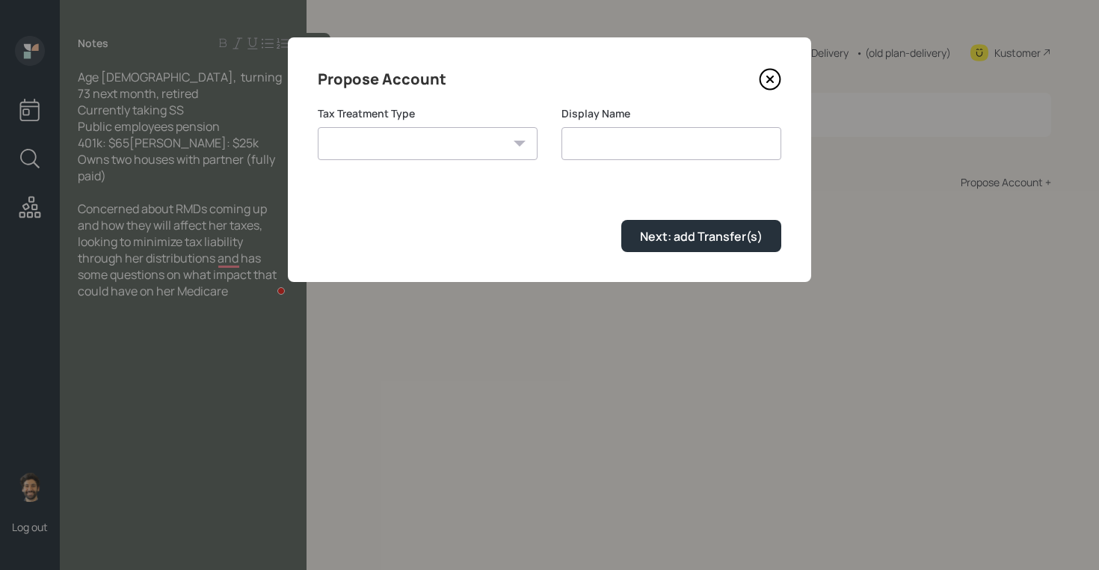
click at [496, 149] on select "Roth Taxable Traditional" at bounding box center [428, 143] width 220 height 33
select select "roth"
click at [318, 127] on select "Roth Taxable Traditional" at bounding box center [428, 143] width 220 height 33
type input "Roth"
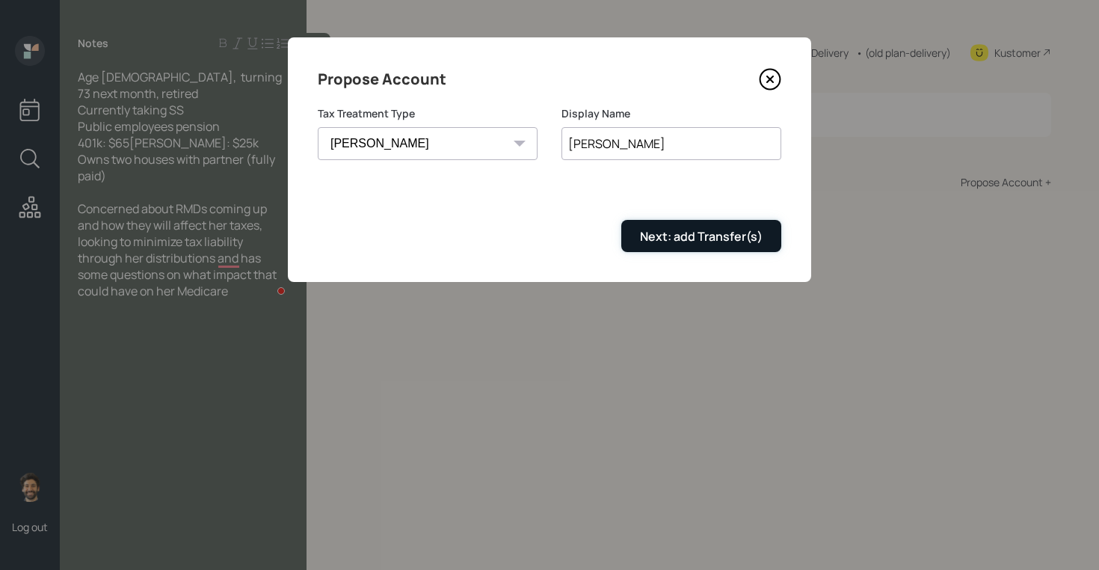
click at [656, 231] on div "Next: add Transfer(s)" at bounding box center [701, 236] width 123 height 16
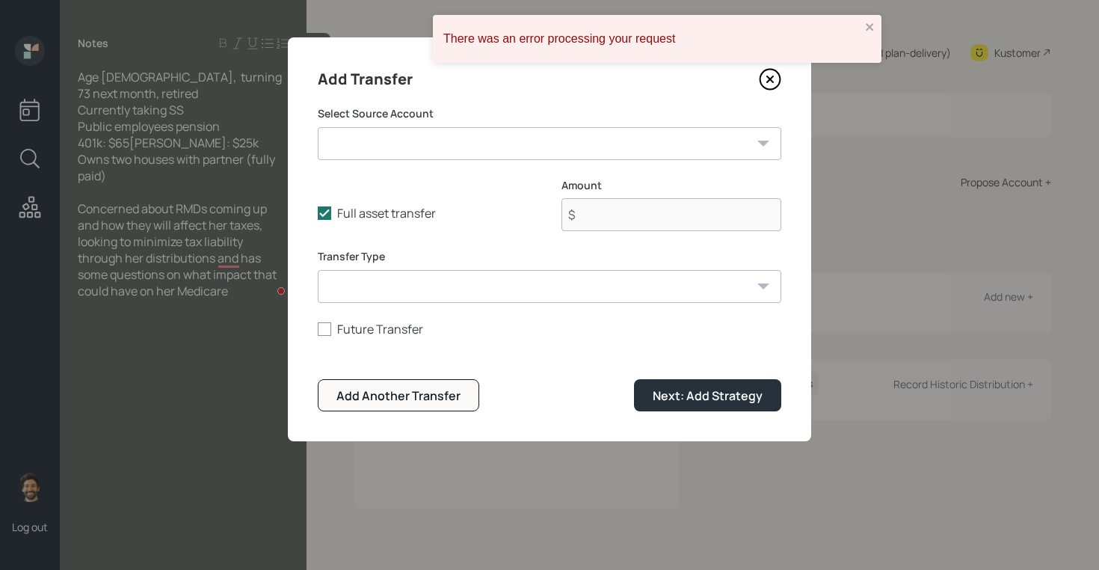
click at [385, 161] on form "Select Source Account Roth IRA ($25,000 | Roth IRA) Former 401k ($65,000 | 401(…" at bounding box center [550, 258] width 464 height 305
click at [382, 153] on select "Roth IRA ($25,000 | Roth IRA) Former 401k ($65,000 | 401(k))" at bounding box center [550, 143] width 464 height 33
select select "3cefa567-681e-4cbc-b7c4-251b37a1c370"
click at [318, 127] on select "Roth IRA ($25,000 | Roth IRA) Former 401k ($65,000 | 401(k))" at bounding box center [550, 143] width 464 height 33
type input "$ 25,000"
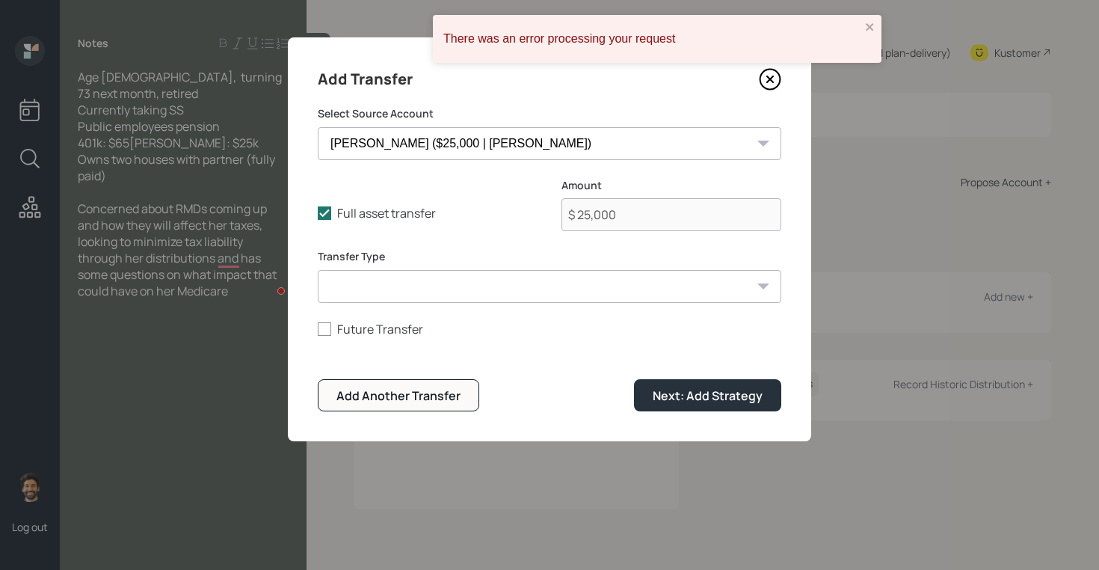
click at [378, 284] on select "ACAT Transfer Non ACAT Transfer Capitalize Rollover Rollover Deposit" at bounding box center [550, 286] width 464 height 33
select select "acat_transfer"
click at [318, 270] on select "ACAT Transfer Non ACAT Transfer Capitalize Rollover Rollover Deposit" at bounding box center [550, 286] width 464 height 33
click at [695, 392] on div "Next: Add Strategy" at bounding box center [708, 395] width 110 height 16
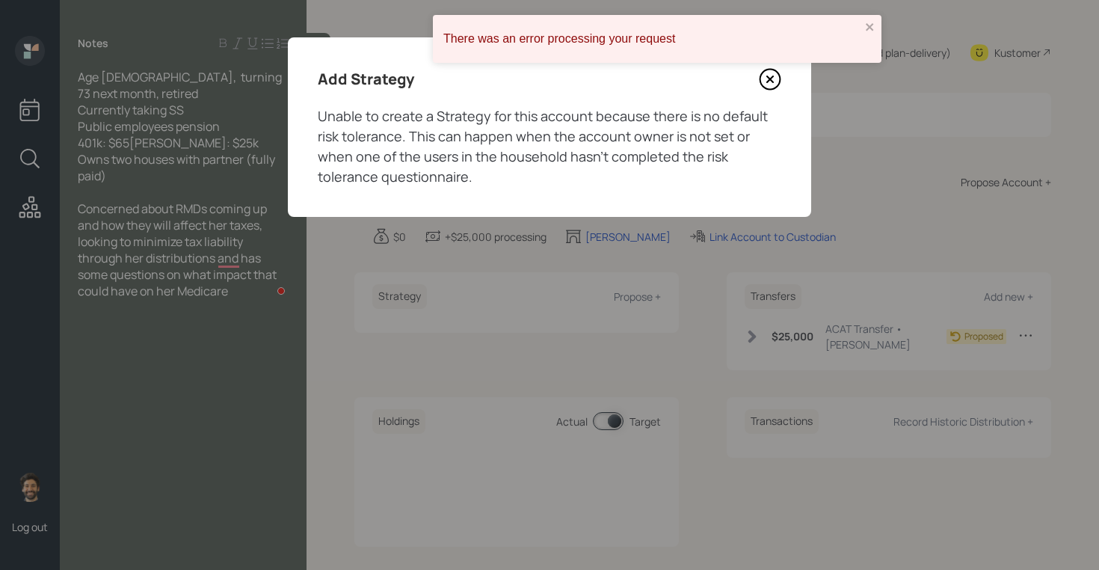
click at [769, 83] on icon at bounding box center [770, 79] width 22 height 22
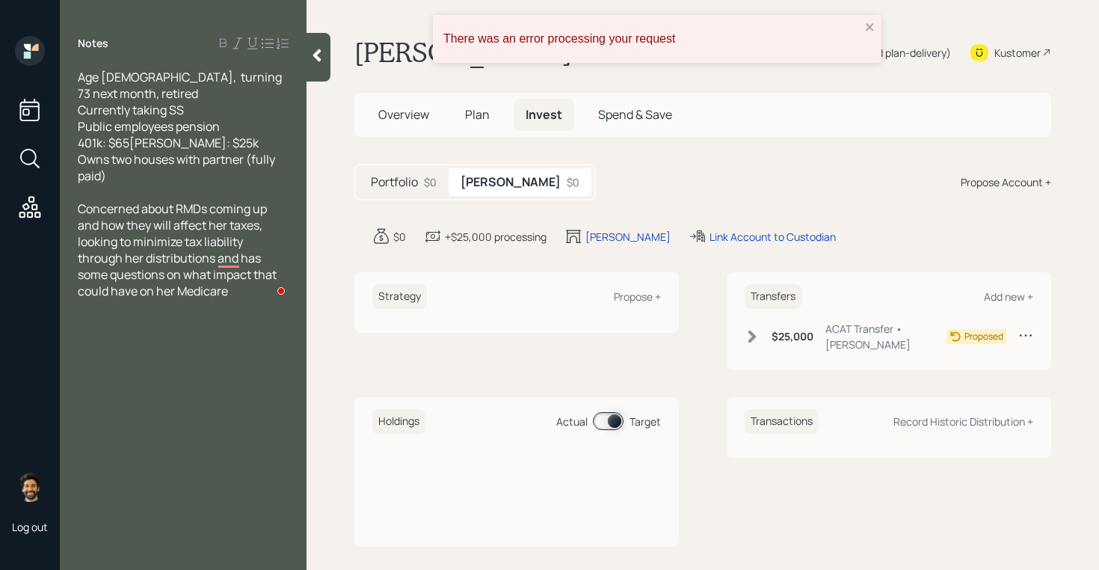
click at [972, 184] on div "Propose Account +" at bounding box center [1006, 182] width 90 height 16
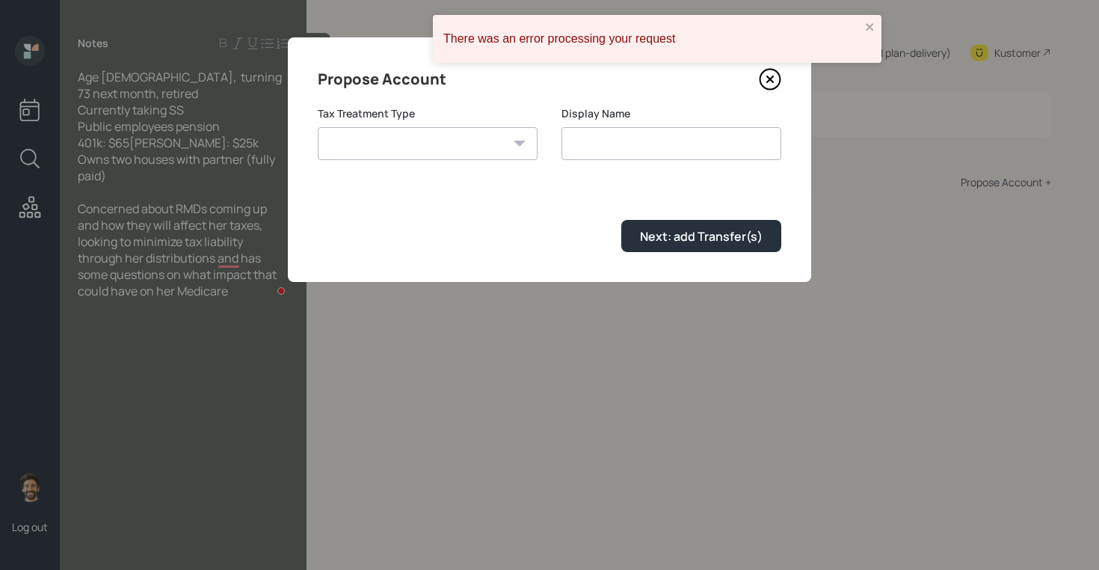
click at [472, 158] on select "Roth Taxable Traditional" at bounding box center [428, 143] width 220 height 33
select select "traditional"
click at [318, 127] on select "Roth Taxable Traditional" at bounding box center [428, 143] width 220 height 33
type input "Traditional"
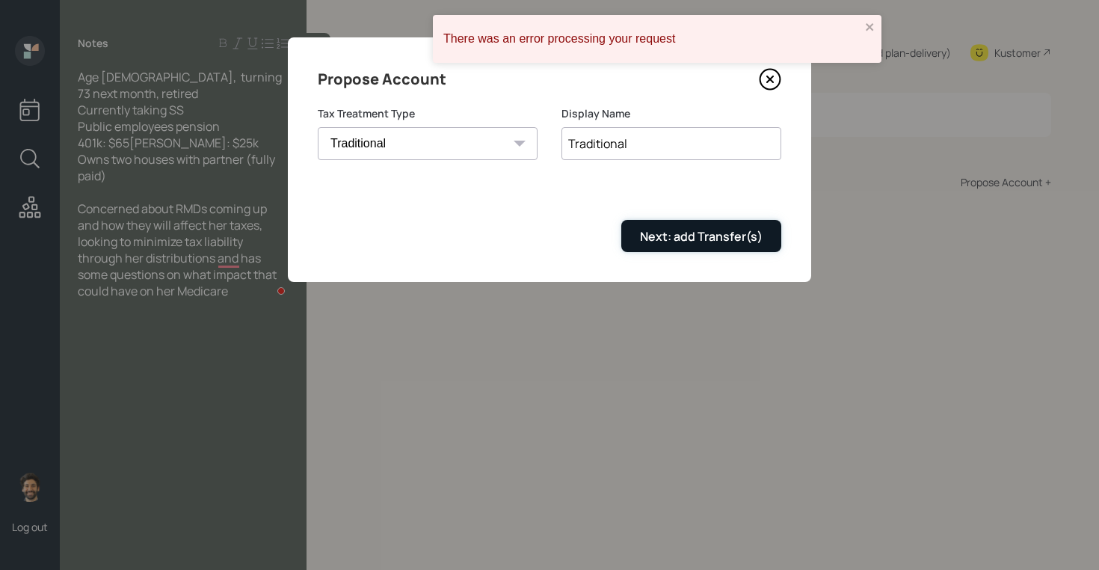
click at [641, 244] on div "Next: add Transfer(s)" at bounding box center [701, 236] width 123 height 16
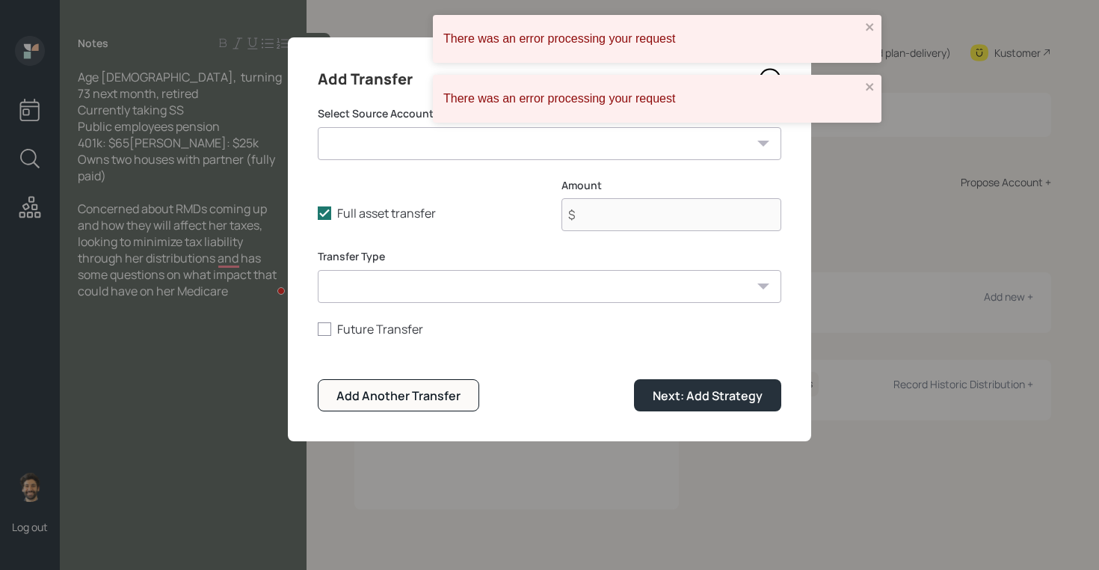
click at [406, 146] on select "Roth IRA ($25,000 | Roth IRA) Former 401k ($65,000 | 401(k))" at bounding box center [550, 143] width 464 height 33
select select "05d39431-ae15-4b54-99e0-d752b812a3e5"
click at [318, 127] on select "Roth IRA ($25,000 | Roth IRA) Former 401k ($65,000 | 401(k))" at bounding box center [550, 143] width 464 height 33
type input "$ 65,000"
click at [404, 274] on select "ACAT Transfer Non ACAT Transfer Capitalize Rollover Rollover Deposit" at bounding box center [550, 286] width 464 height 33
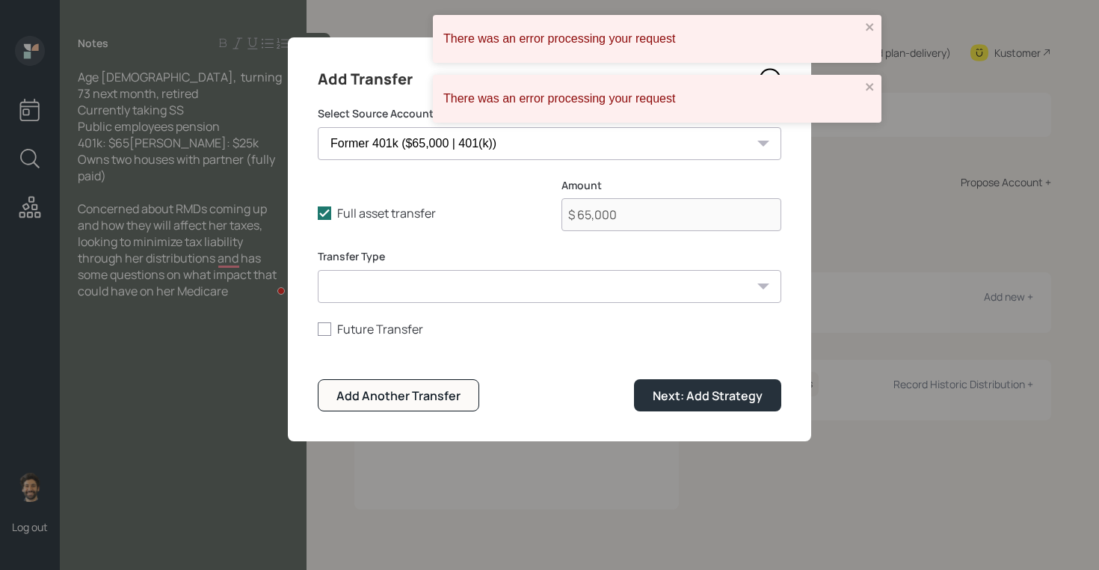
select select "acat_transfer"
click at [318, 270] on select "ACAT Transfer Non ACAT Transfer Capitalize Rollover Rollover Deposit" at bounding box center [550, 286] width 464 height 33
click at [649, 403] on button "Next: Add Strategy" at bounding box center [707, 395] width 147 height 32
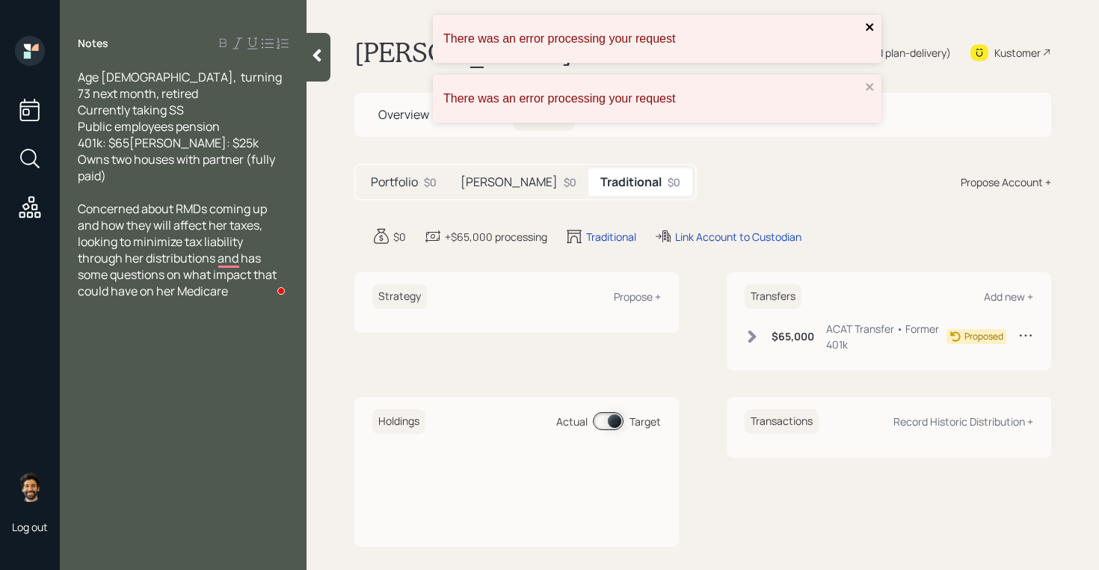
click at [869, 29] on icon "close" at bounding box center [870, 27] width 10 height 12
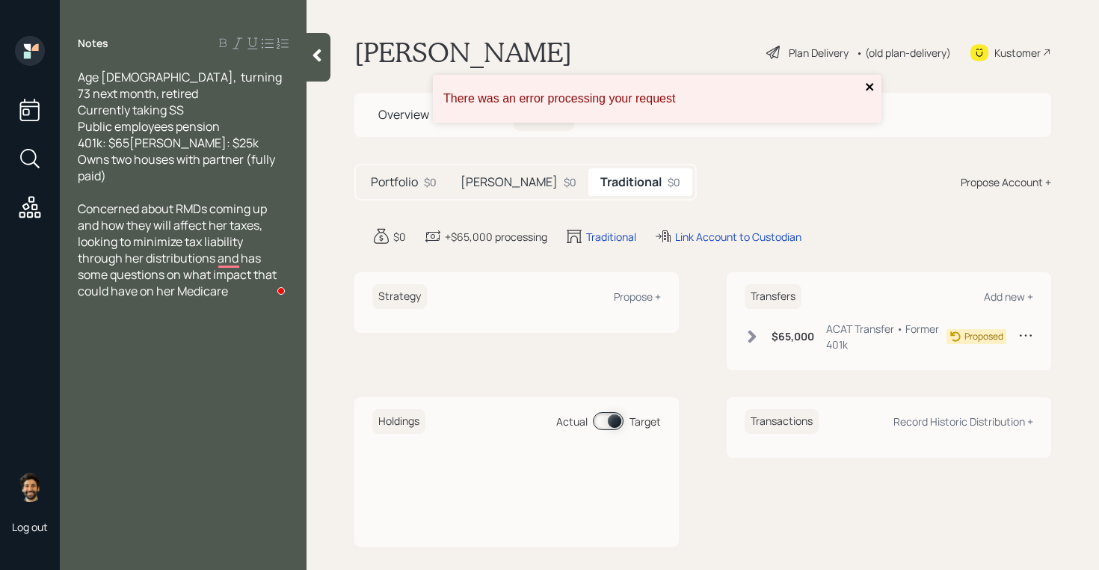
click at [866, 87] on icon "close" at bounding box center [870, 87] width 10 height 12
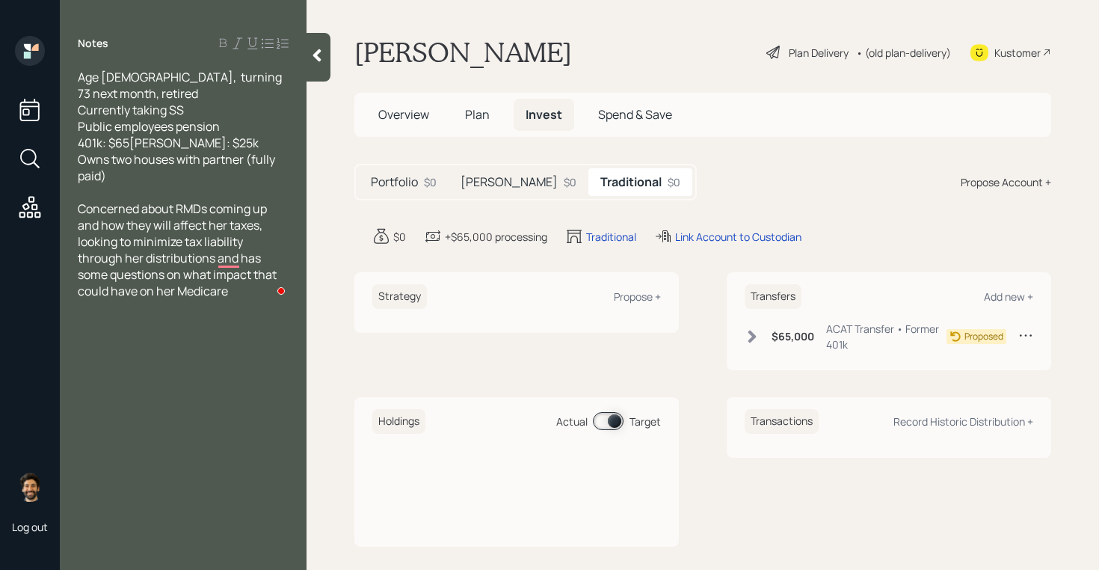
click at [487, 112] on span "Plan" at bounding box center [477, 114] width 25 height 16
